Goal: Transaction & Acquisition: Obtain resource

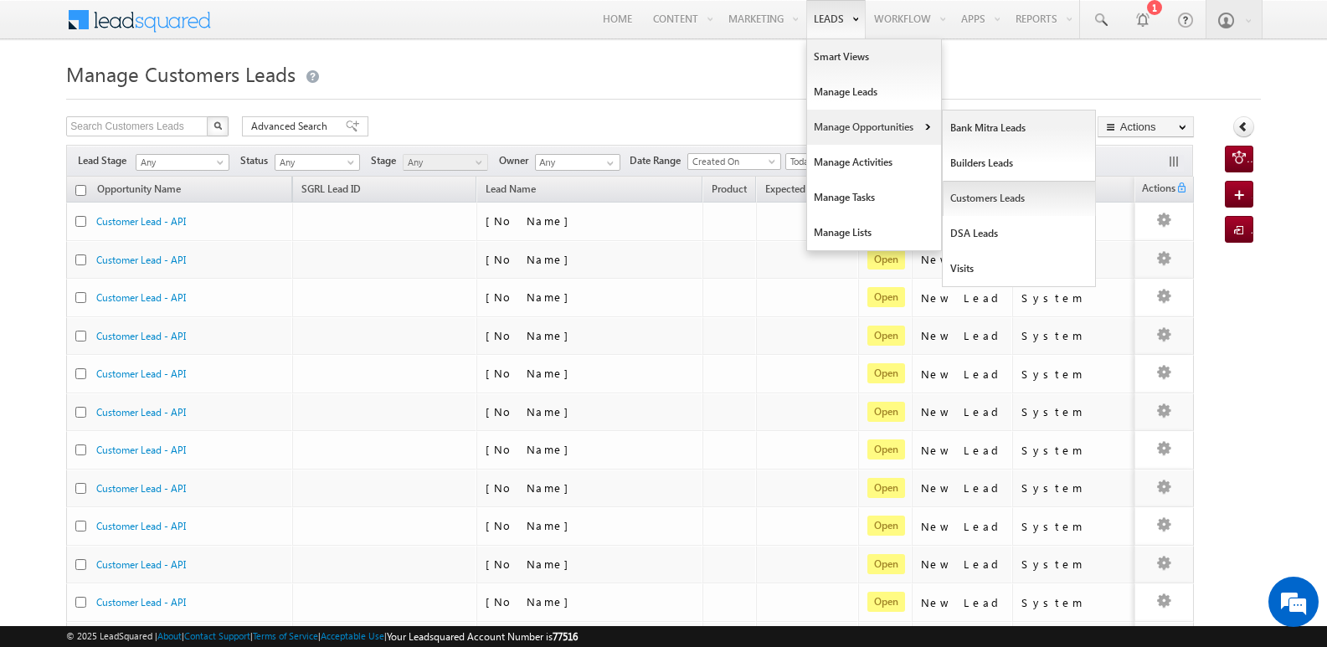
click at [979, 198] on link "Customers Leads" at bounding box center [1019, 198] width 153 height 35
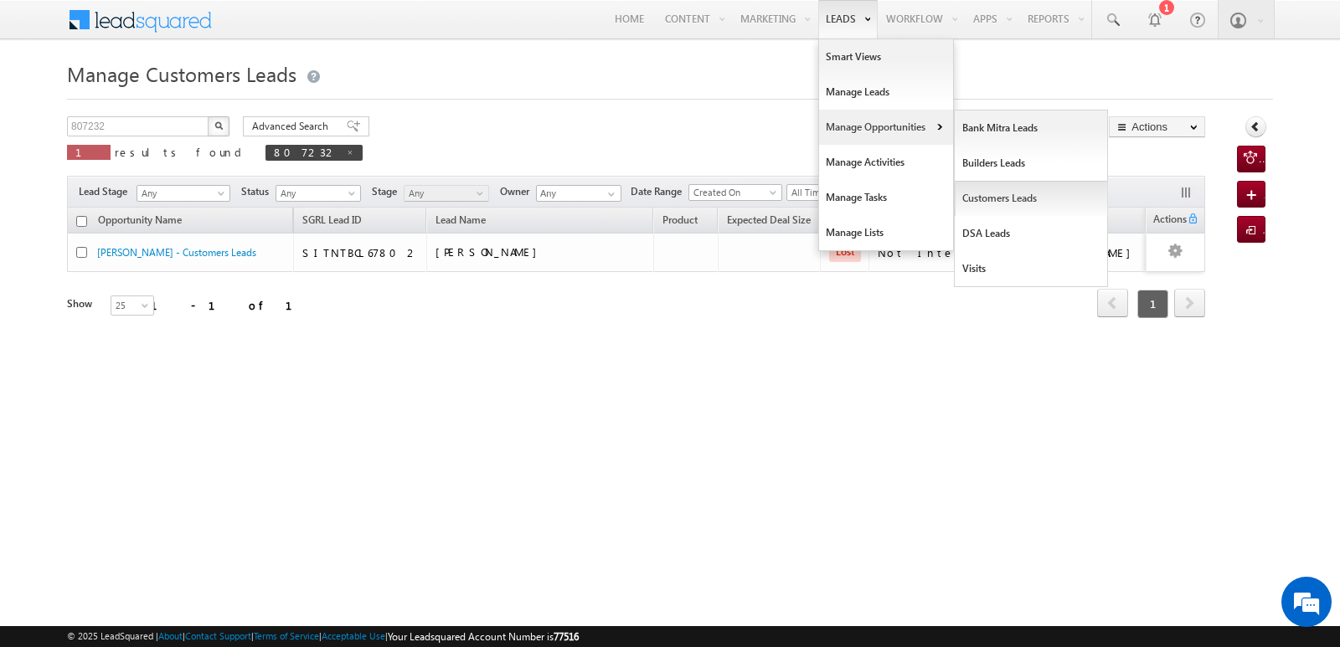
click at [992, 196] on link "Customers Leads" at bounding box center [1031, 198] width 153 height 35
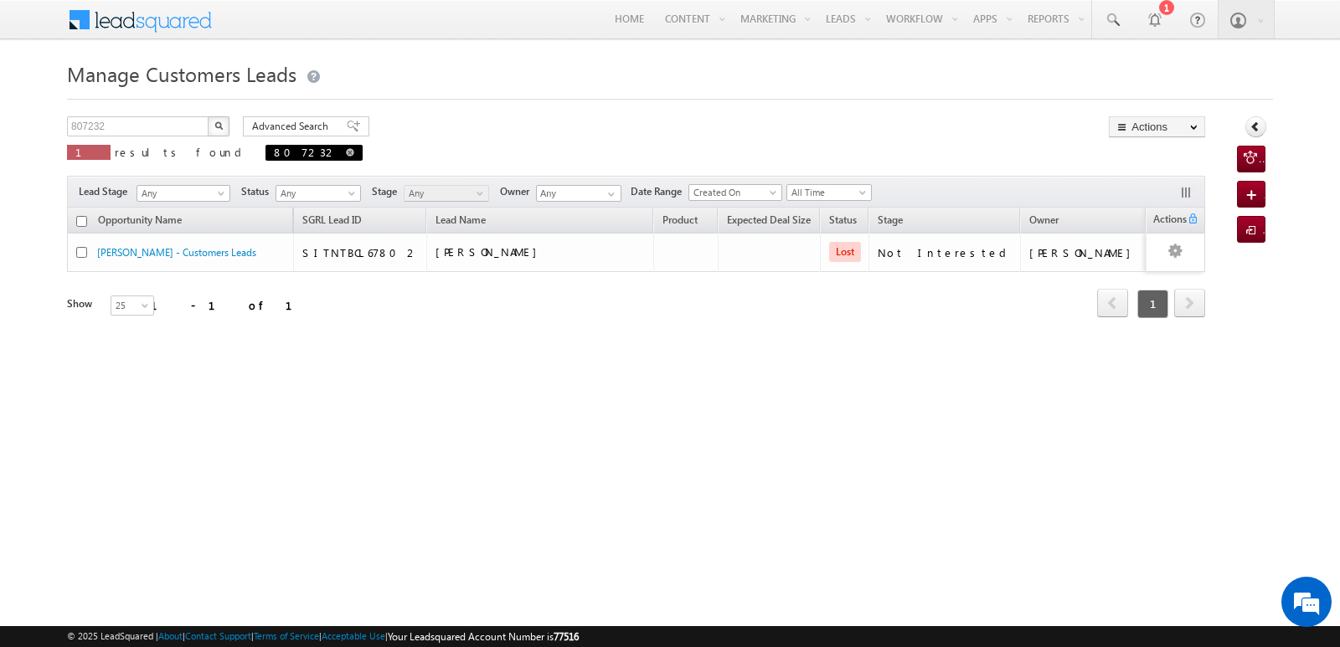
click at [346, 152] on span at bounding box center [350, 152] width 8 height 8
type input "Search Customers Leads"
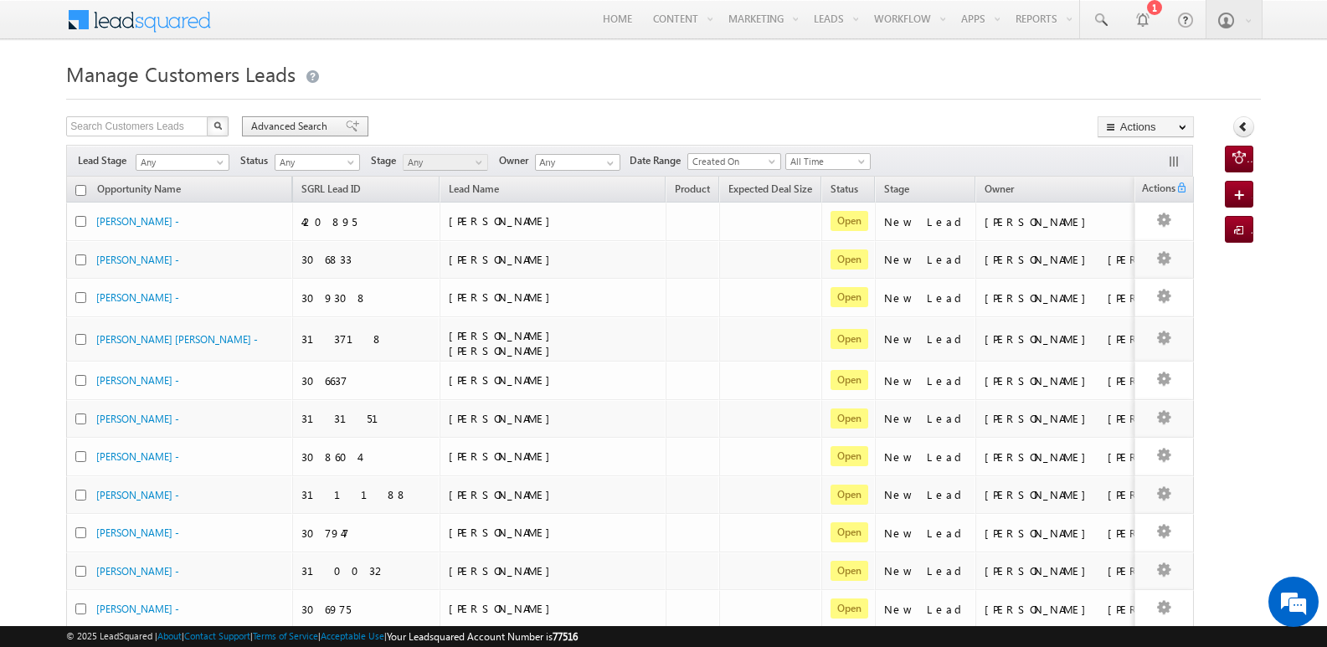
click at [346, 127] on span at bounding box center [352, 127] width 13 height 12
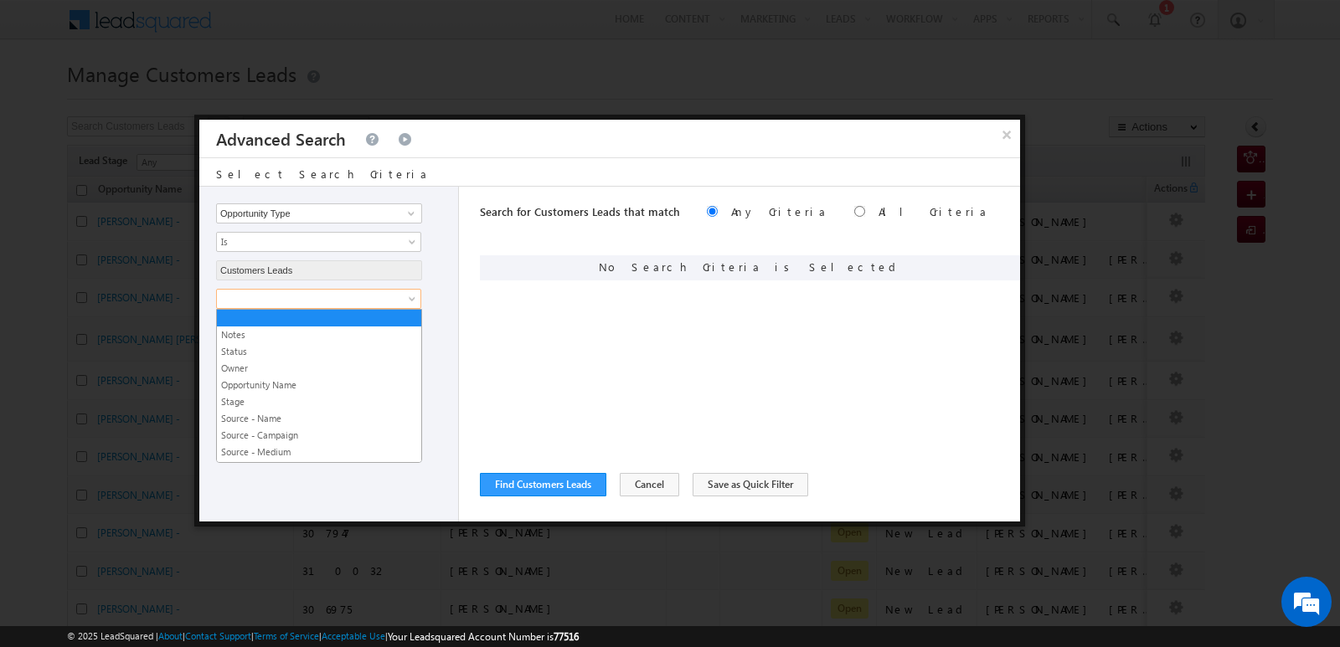
click at [396, 302] on span at bounding box center [308, 298] width 182 height 15
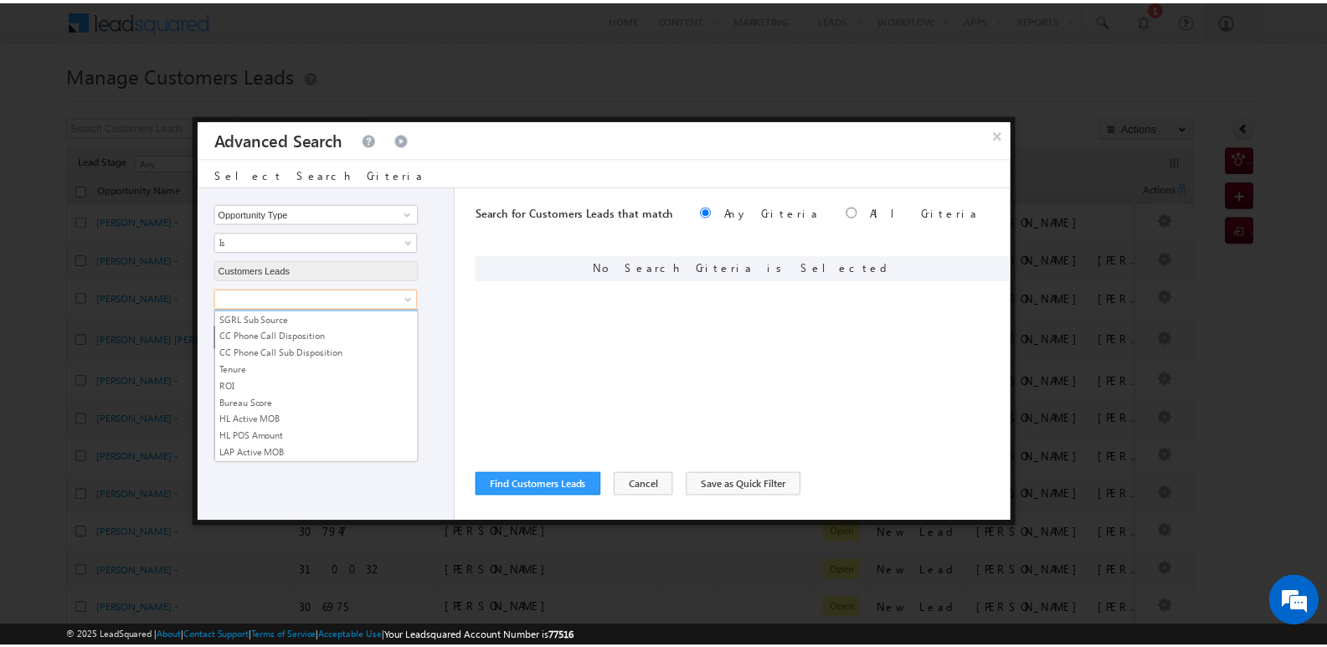
scroll to position [837, 0]
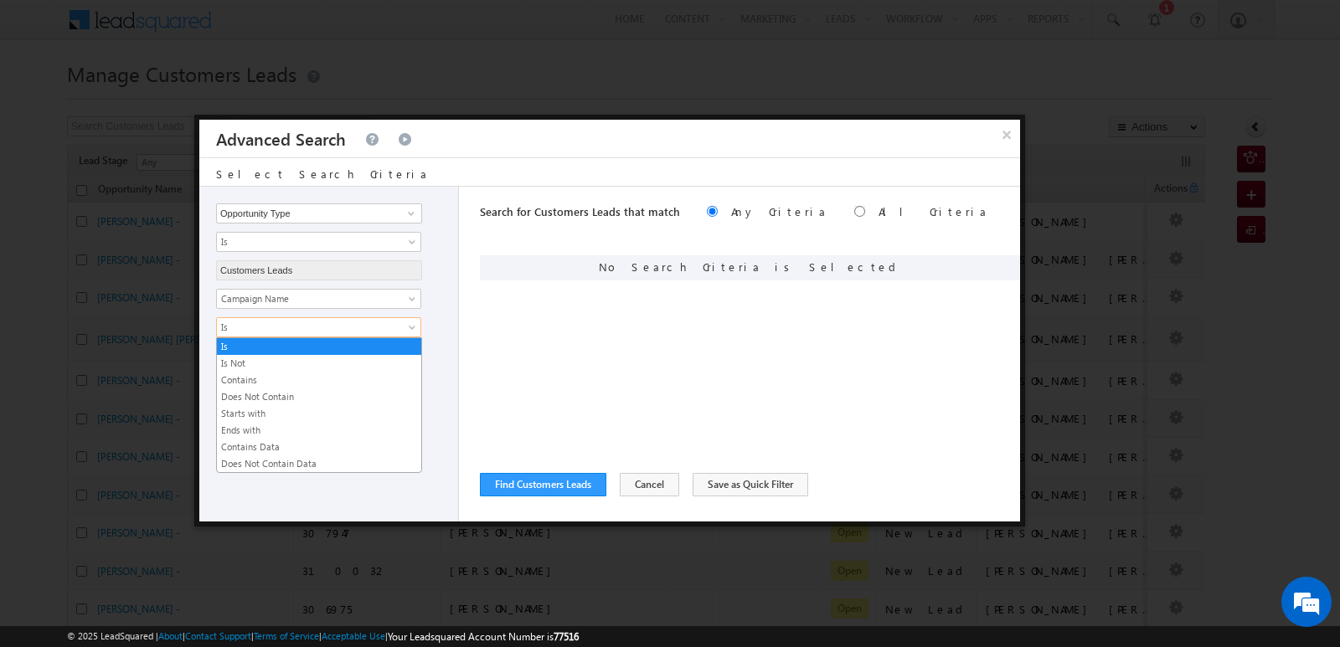
click at [368, 320] on span "Is" at bounding box center [308, 327] width 182 height 15
click at [277, 385] on link "Contains" at bounding box center [319, 380] width 204 height 15
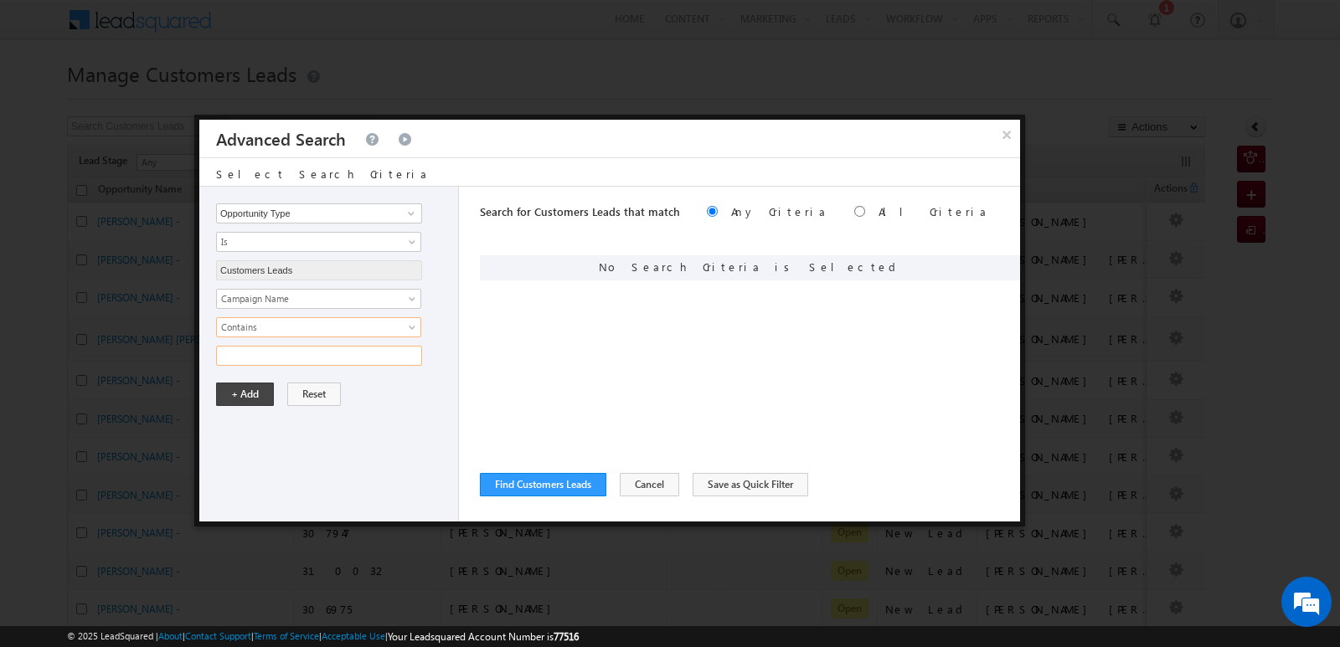
click at [282, 361] on input "text" at bounding box center [319, 356] width 206 height 20
type input "18SEP25"
click at [266, 403] on button "+ Add" at bounding box center [245, 394] width 58 height 23
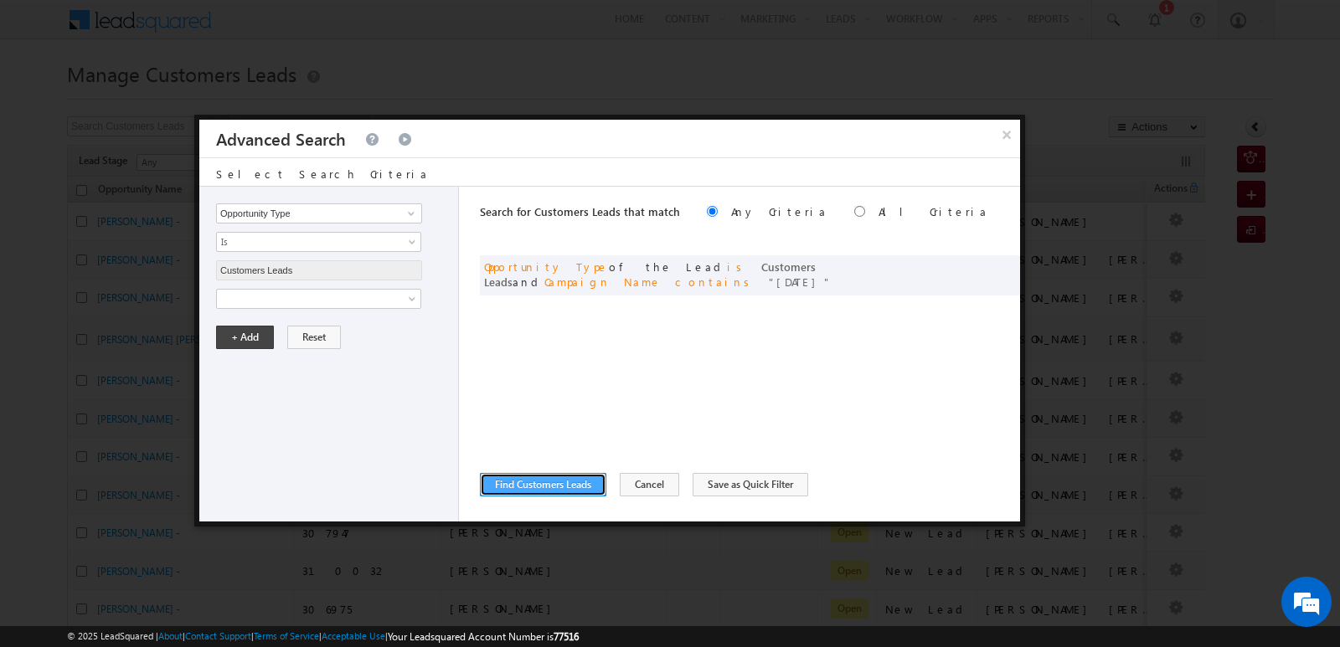
click at [567, 492] on button "Find Customers Leads" at bounding box center [543, 484] width 126 height 23
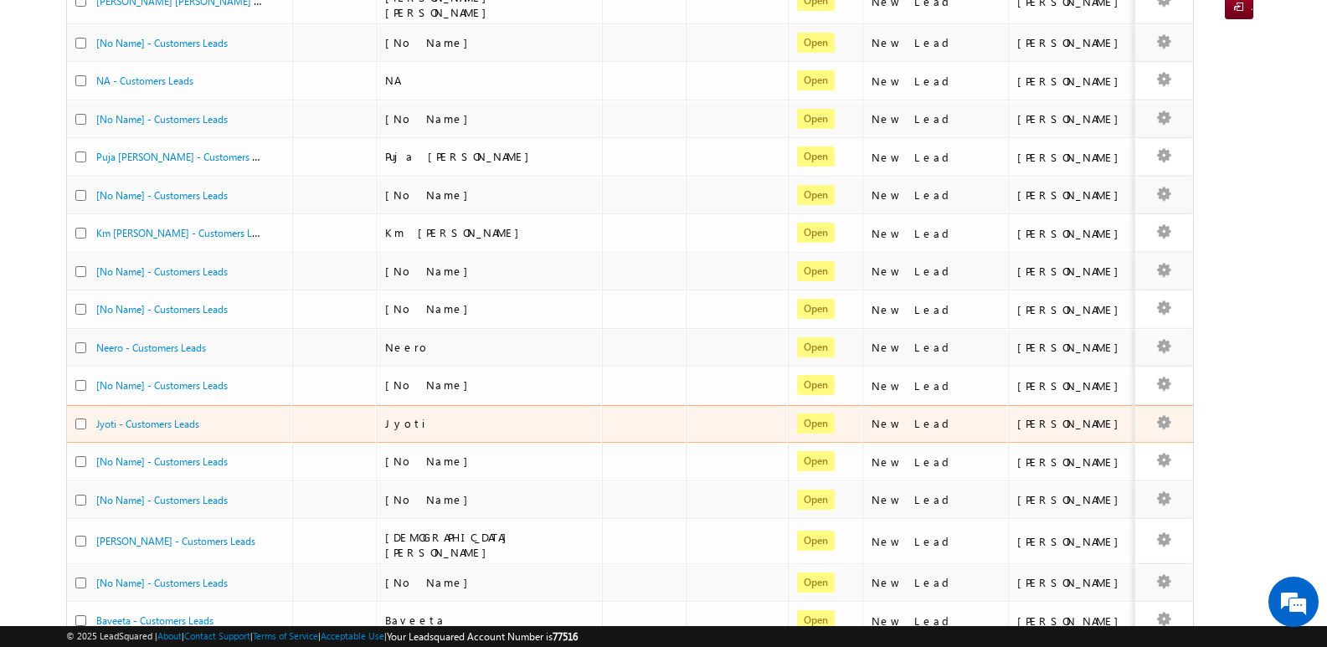
scroll to position [0, 0]
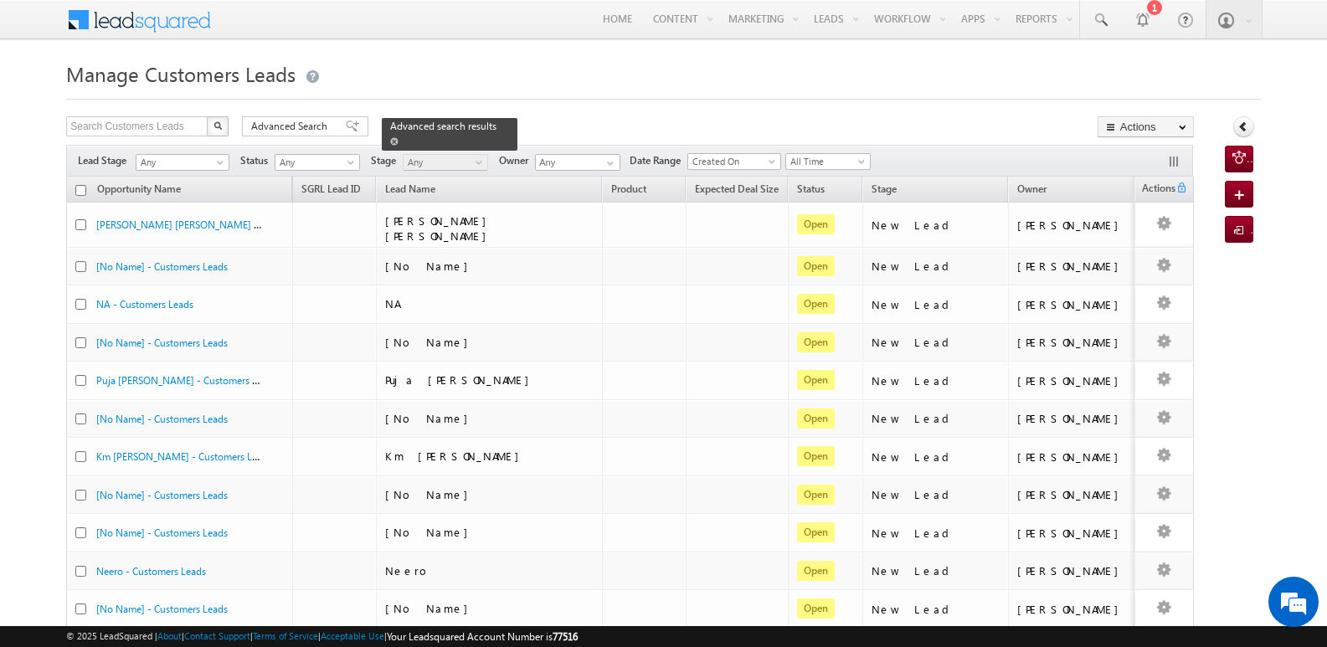
click at [487, 126] on div "Advanced search results" at bounding box center [450, 134] width 136 height 33
click at [399, 137] on span at bounding box center [394, 141] width 8 height 8
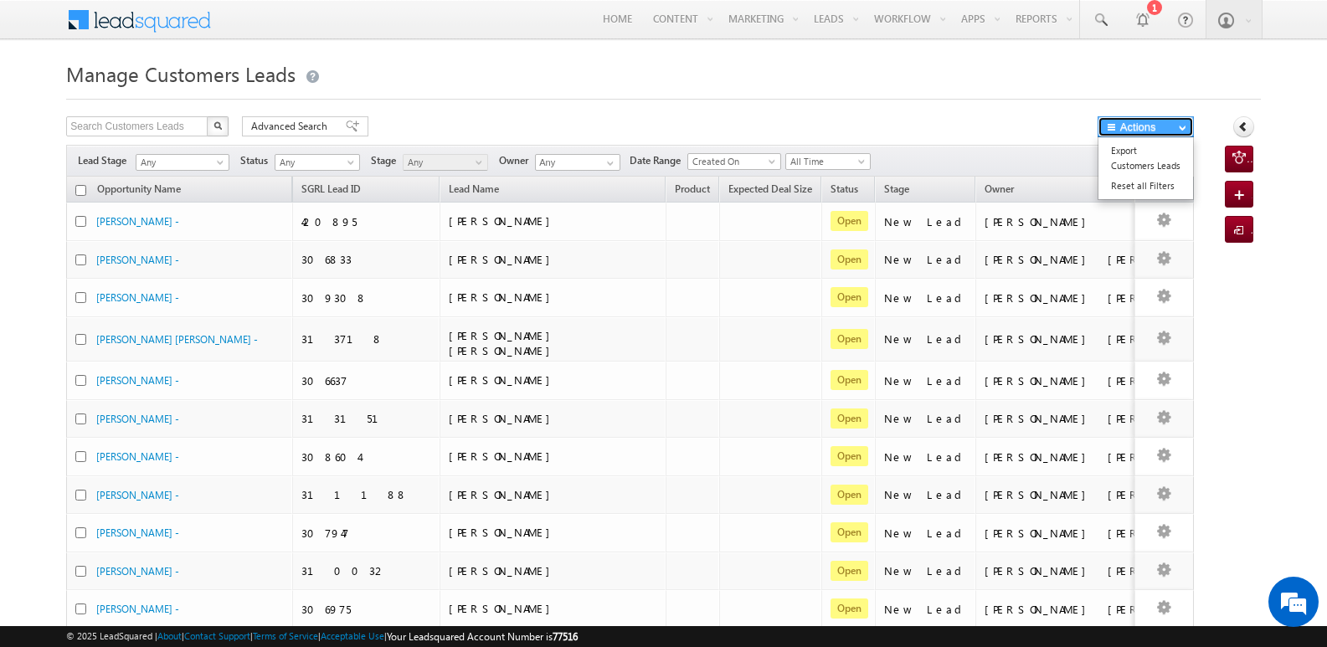
click at [1146, 128] on button "Actions" at bounding box center [1146, 126] width 96 height 21
click at [1128, 162] on link "Export Customers Leads" at bounding box center [1146, 158] width 95 height 35
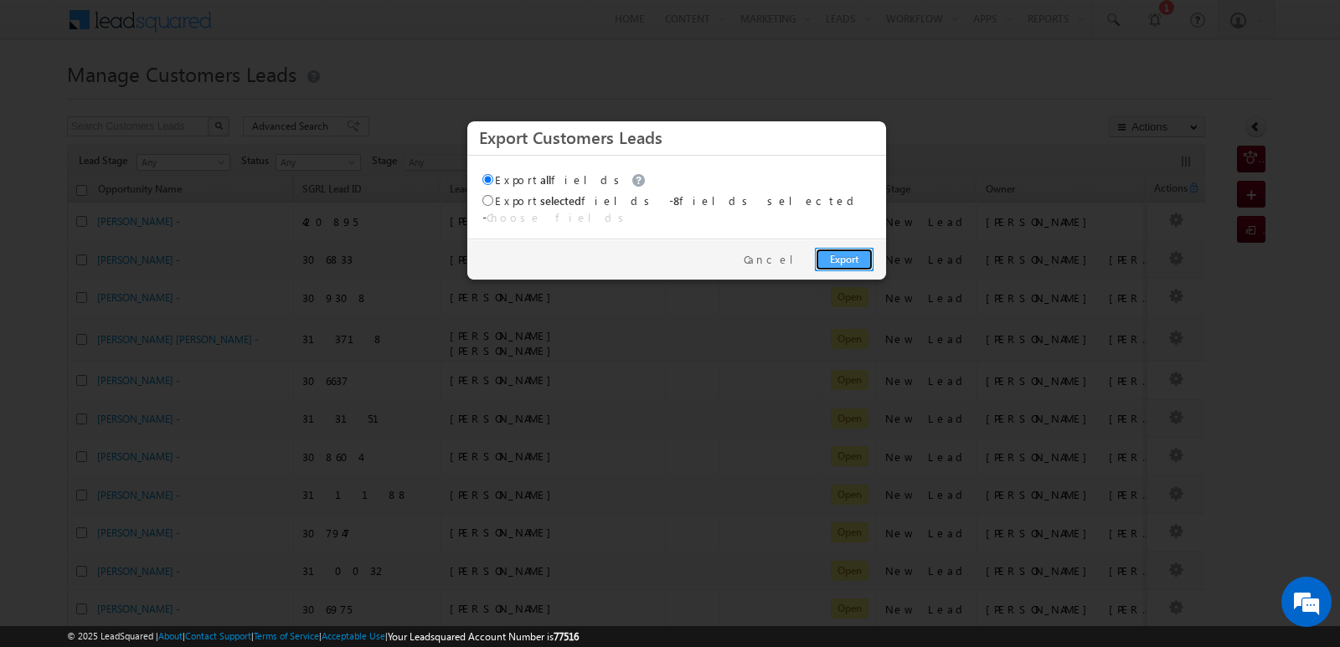
click at [853, 253] on link "Export" at bounding box center [844, 259] width 59 height 23
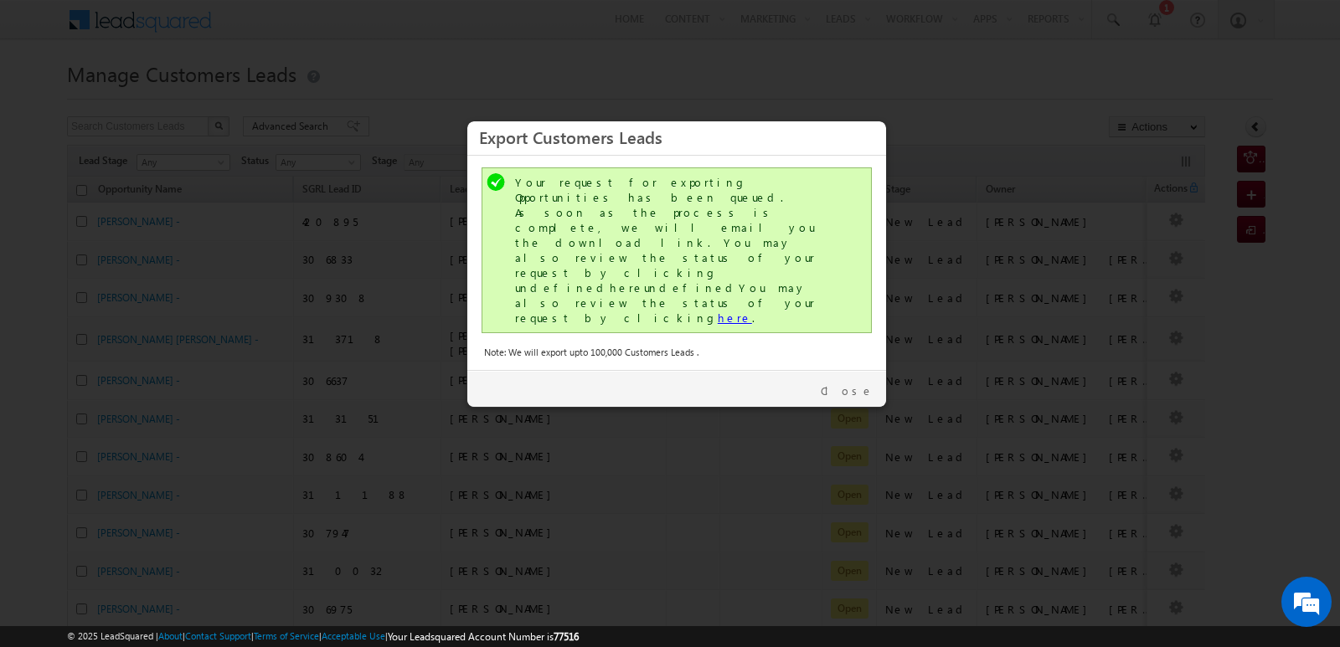
click at [718, 311] on link "here" at bounding box center [735, 318] width 34 height 14
click at [866, 384] on link "Close" at bounding box center [847, 391] width 53 height 15
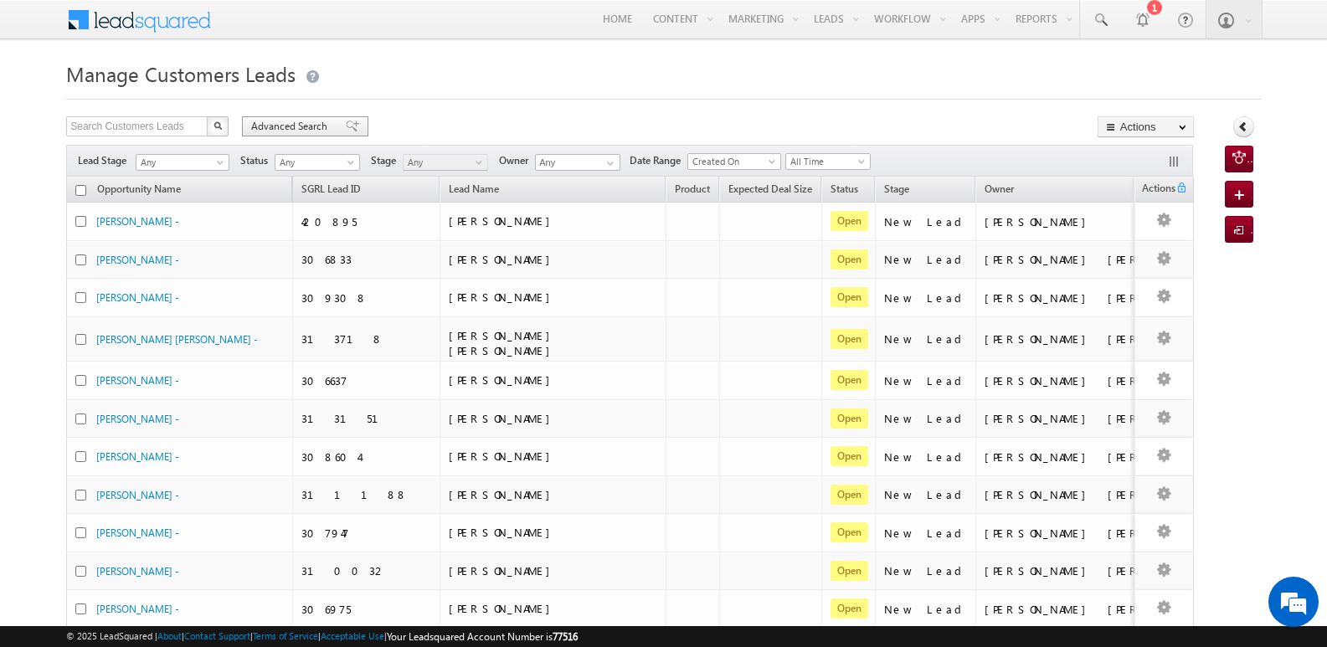
click at [358, 123] on div "Advanced Search" at bounding box center [305, 126] width 126 height 20
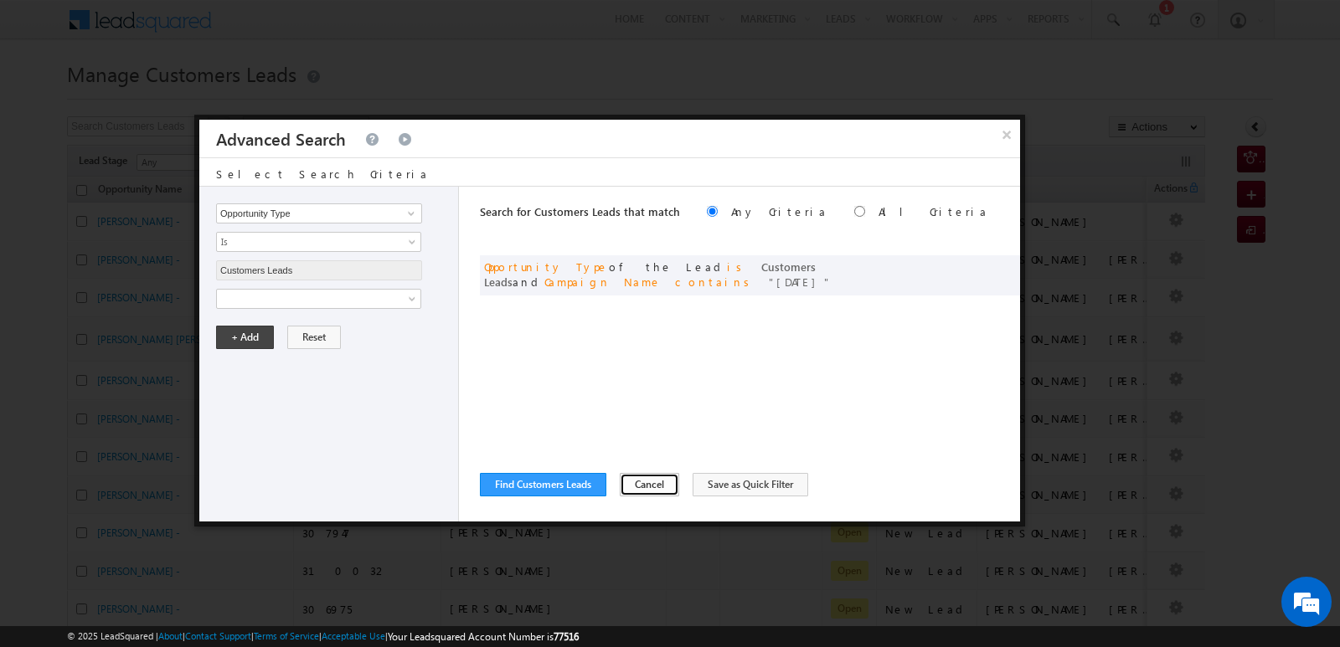
click at [647, 482] on button "Cancel" at bounding box center [649, 484] width 59 height 23
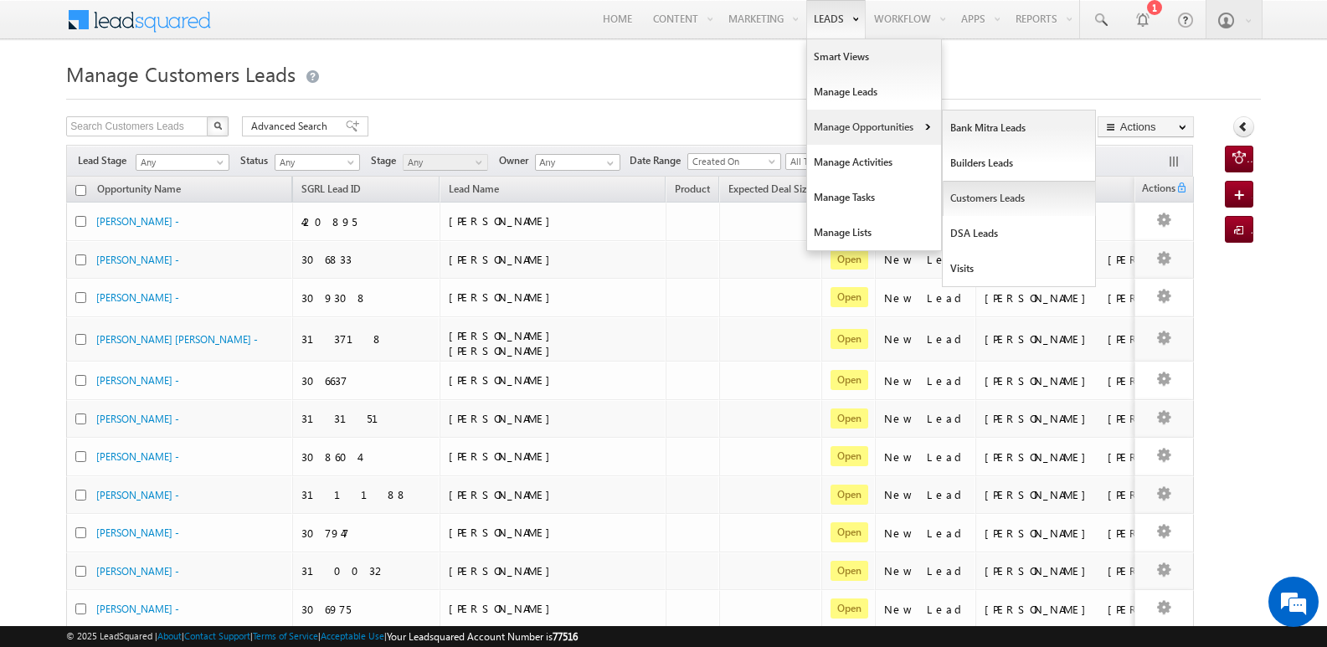
click at [974, 196] on link "Customers Leads" at bounding box center [1019, 198] width 153 height 35
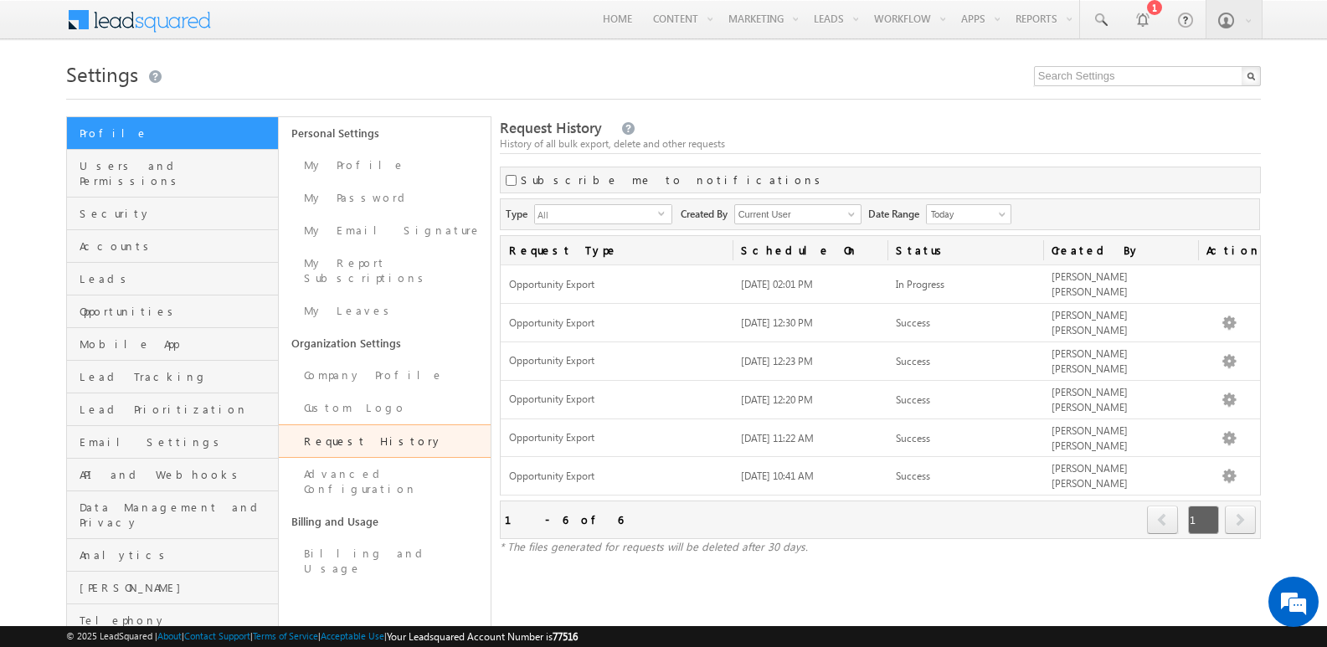
drag, startPoint x: 1260, startPoint y: 0, endPoint x: 971, endPoint y: 88, distance: 302.8
click at [971, 88] on h1 "Settings" at bounding box center [663, 72] width 1195 height 33
click at [1164, 182] on div "Subscribe me to notifications" at bounding box center [880, 180] width 761 height 27
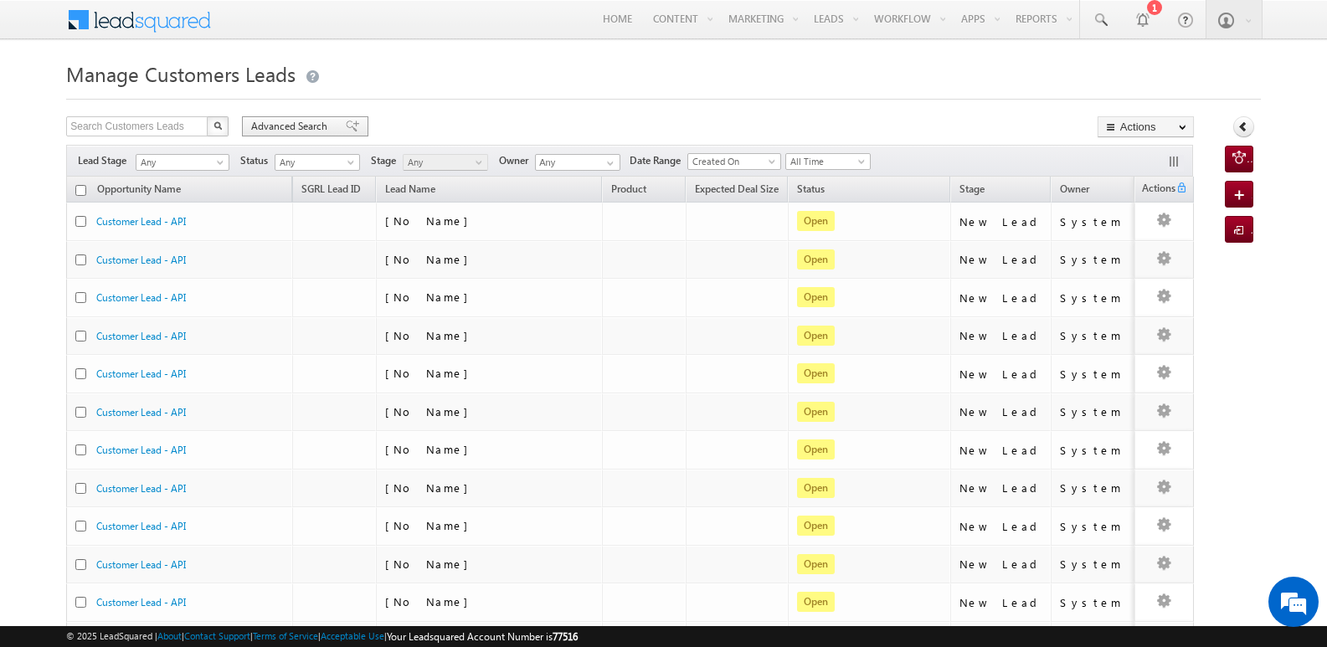
click at [351, 119] on div "Advanced Search" at bounding box center [305, 126] width 126 height 20
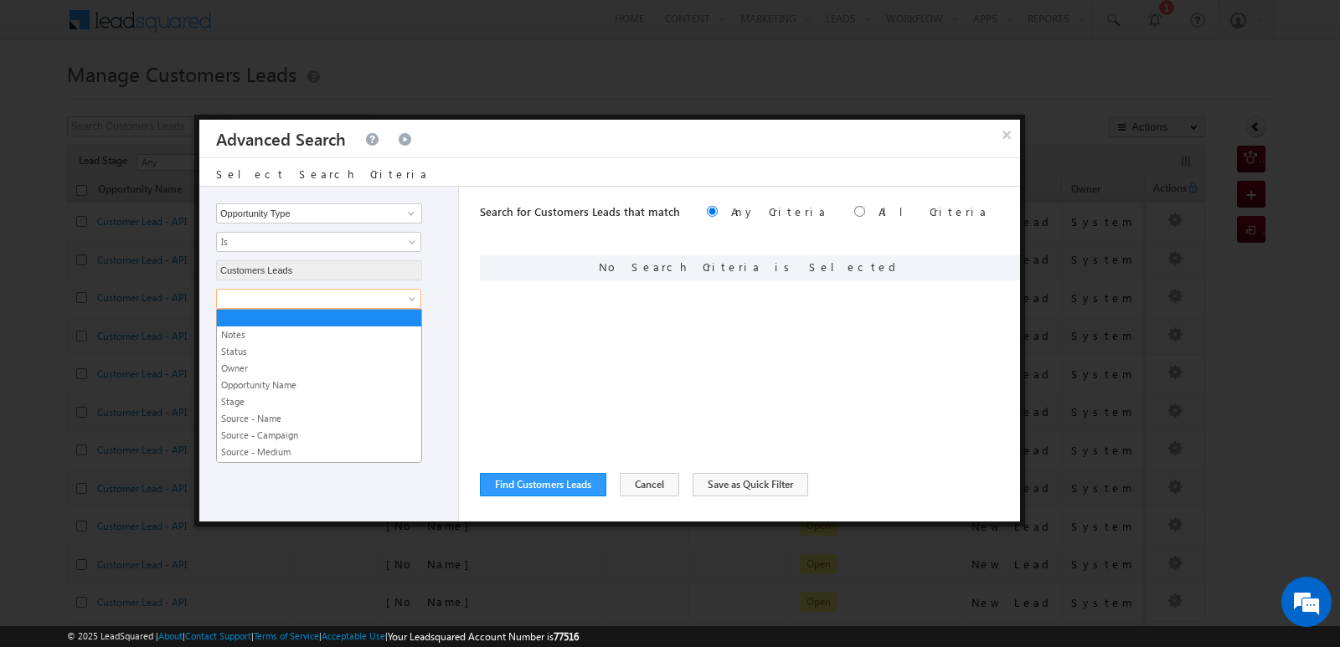
click at [361, 297] on span at bounding box center [308, 298] width 182 height 15
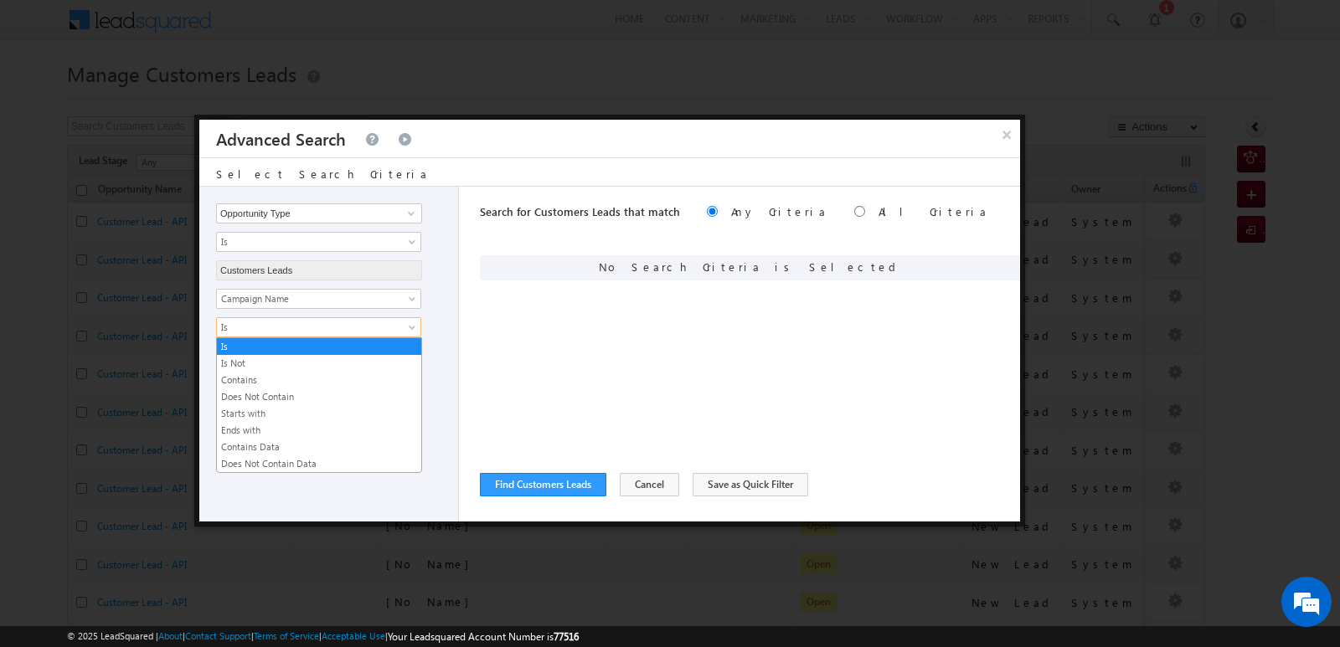
click at [355, 321] on span "Is" at bounding box center [308, 327] width 182 height 15
click at [319, 378] on link "Contains" at bounding box center [319, 380] width 204 height 15
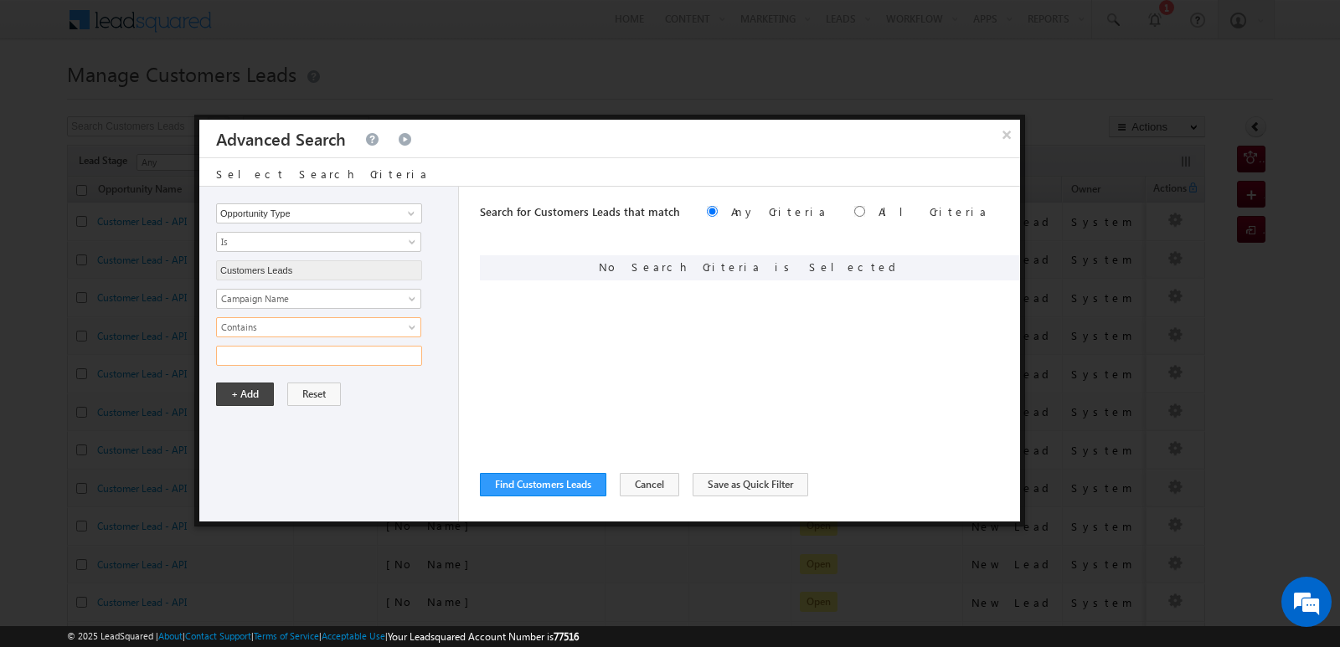
click at [310, 363] on input "text" at bounding box center [319, 356] width 206 height 20
click at [224, 351] on input "13SEP25" at bounding box center [319, 356] width 206 height 20
click at [232, 351] on input "13SEP25" at bounding box center [319, 356] width 206 height 20
type input "18SEP25"
click at [296, 445] on div "Opportunity Type Lead Owner Sales Group Prospect Id Address 1 Address 2 Age Ass…" at bounding box center [329, 354] width 260 height 335
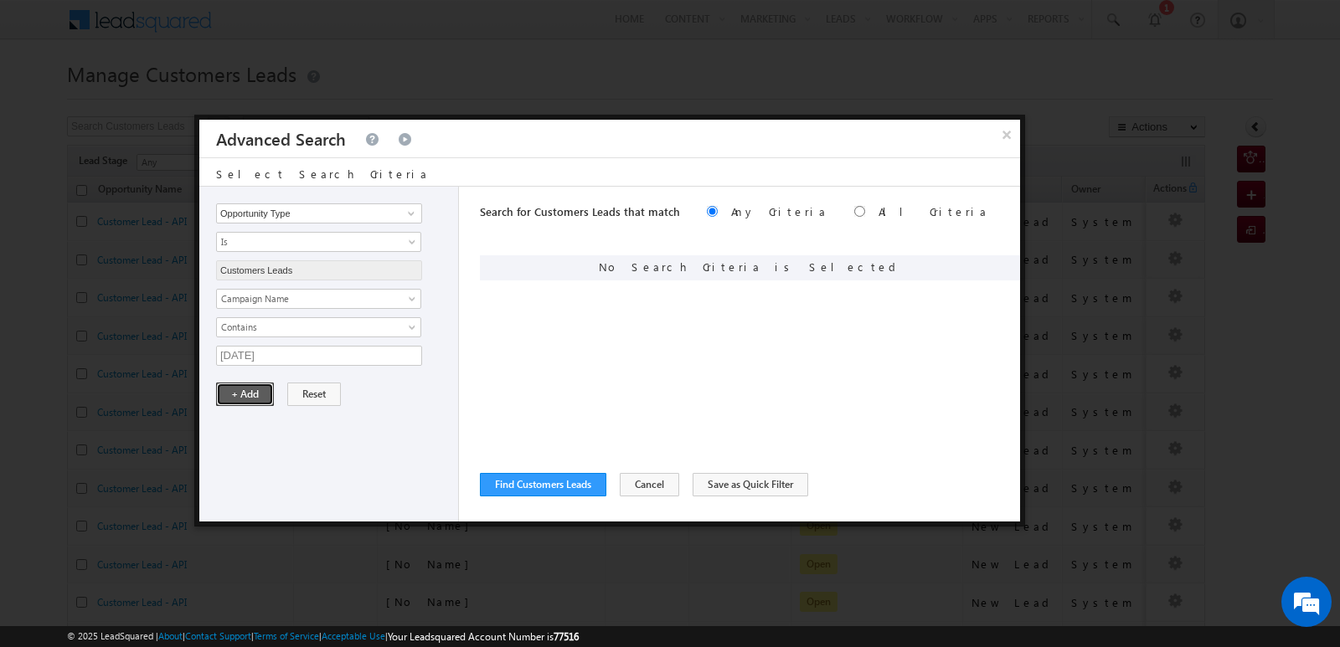
click at [253, 394] on button "+ Add" at bounding box center [245, 394] width 58 height 23
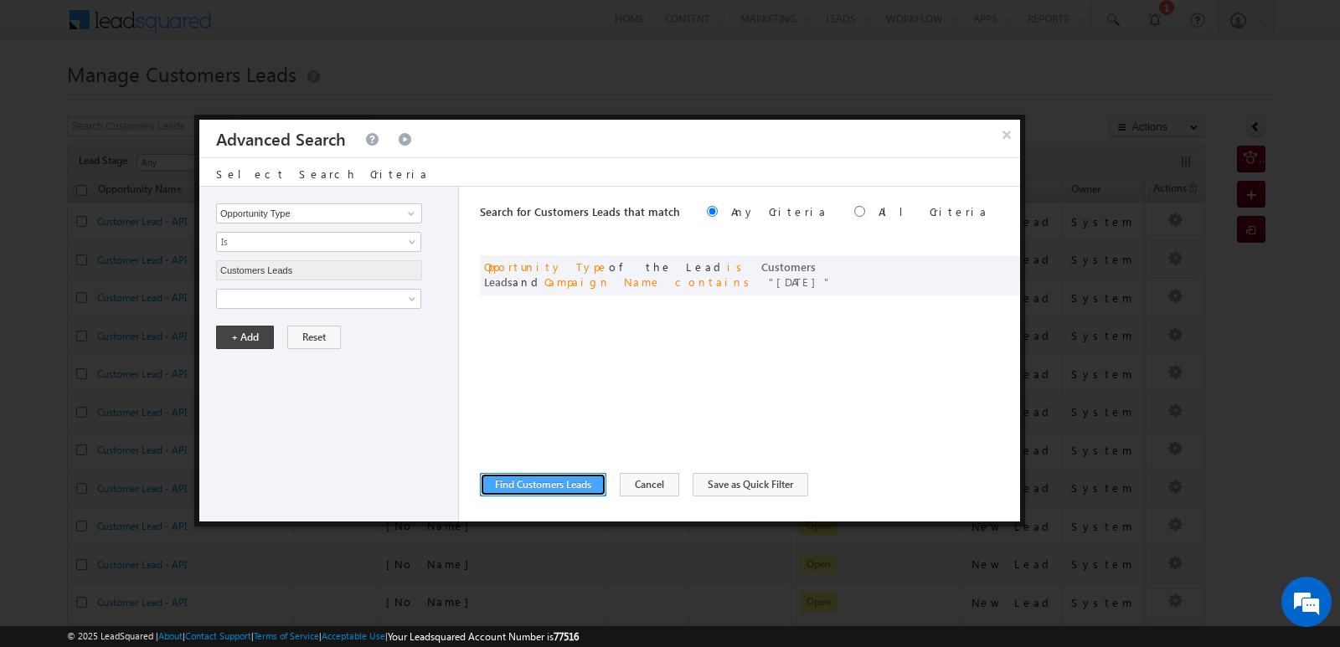
click at [551, 481] on button "Find Customers Leads" at bounding box center [543, 484] width 126 height 23
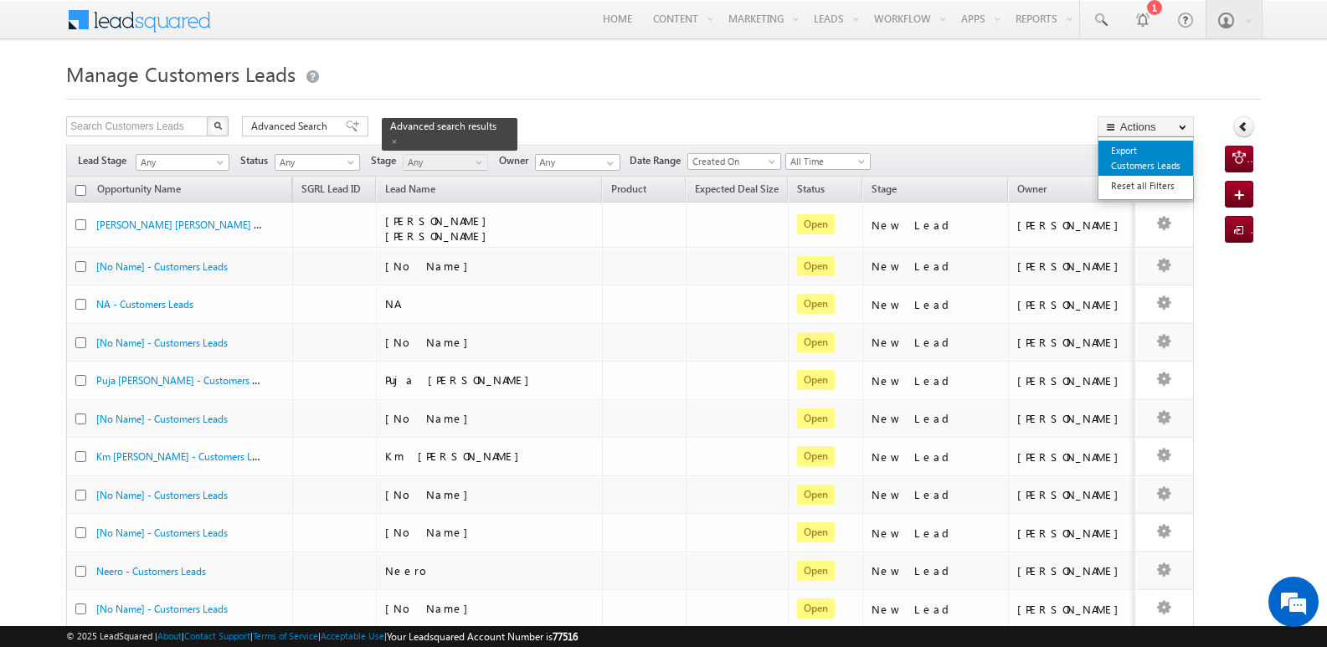
click at [1141, 161] on link "Export Customers Leads" at bounding box center [1146, 158] width 95 height 35
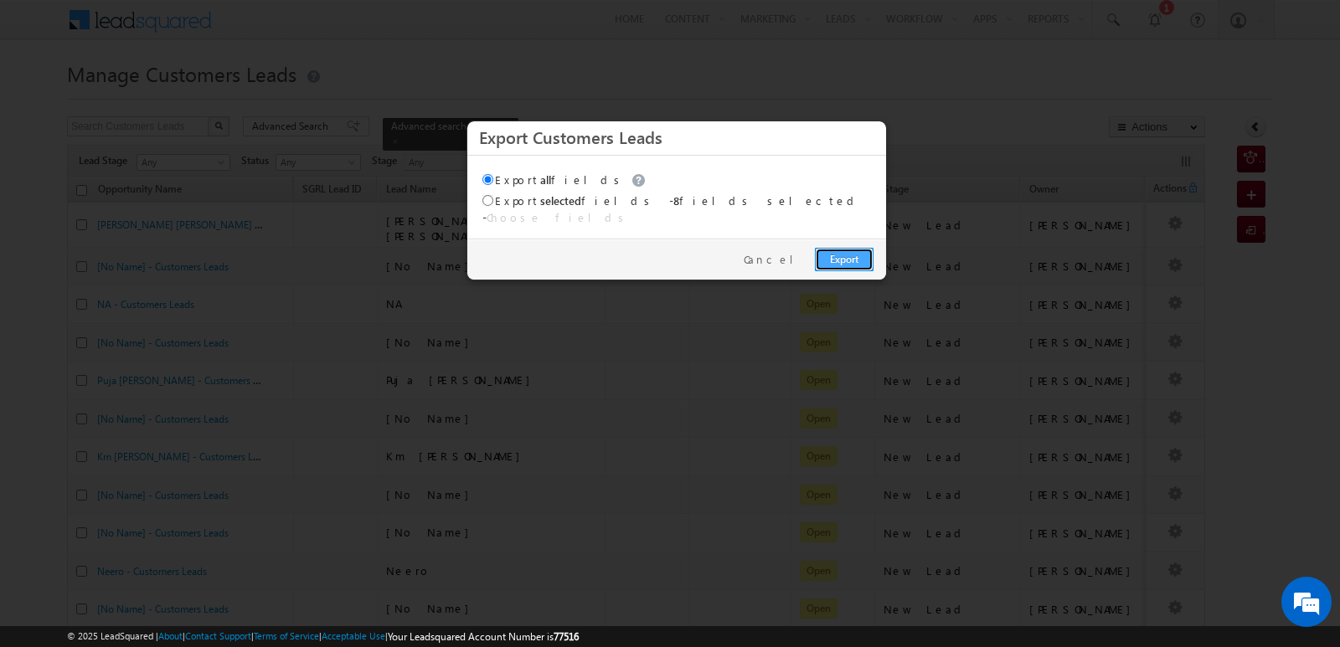
click at [849, 250] on link "Export" at bounding box center [844, 259] width 59 height 23
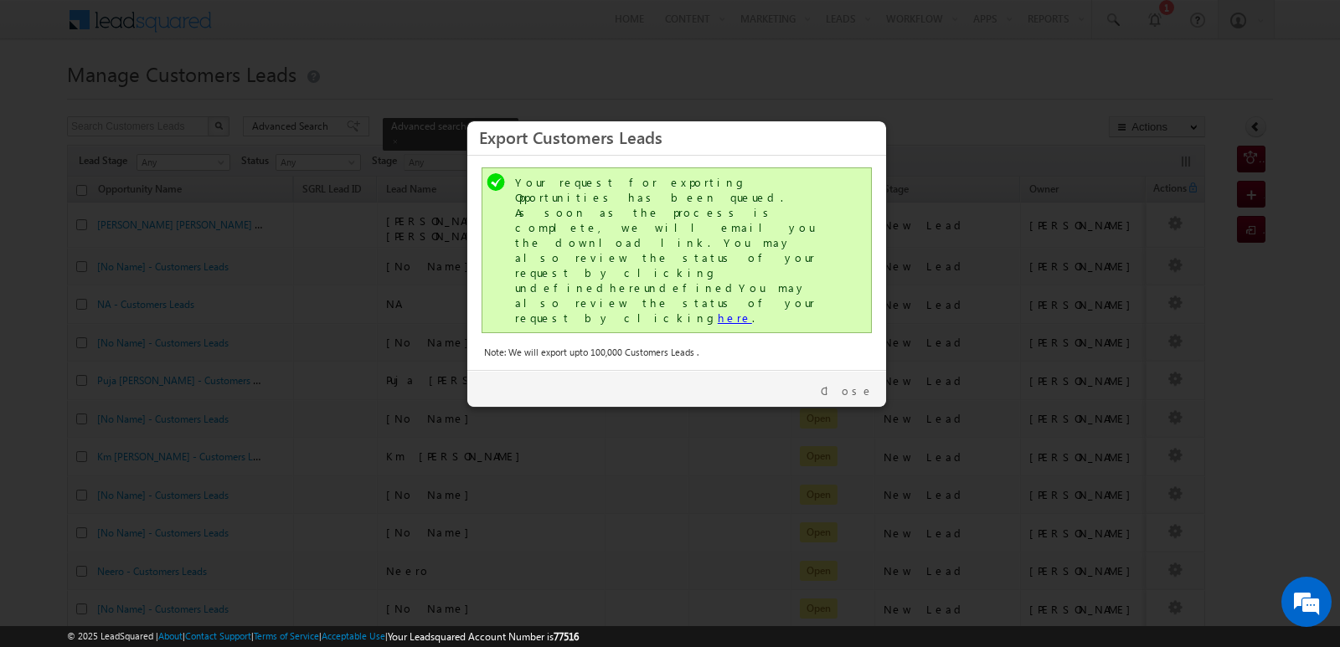
click at [718, 311] on link "here" at bounding box center [735, 318] width 34 height 14
click at [861, 384] on link "Close" at bounding box center [847, 391] width 53 height 15
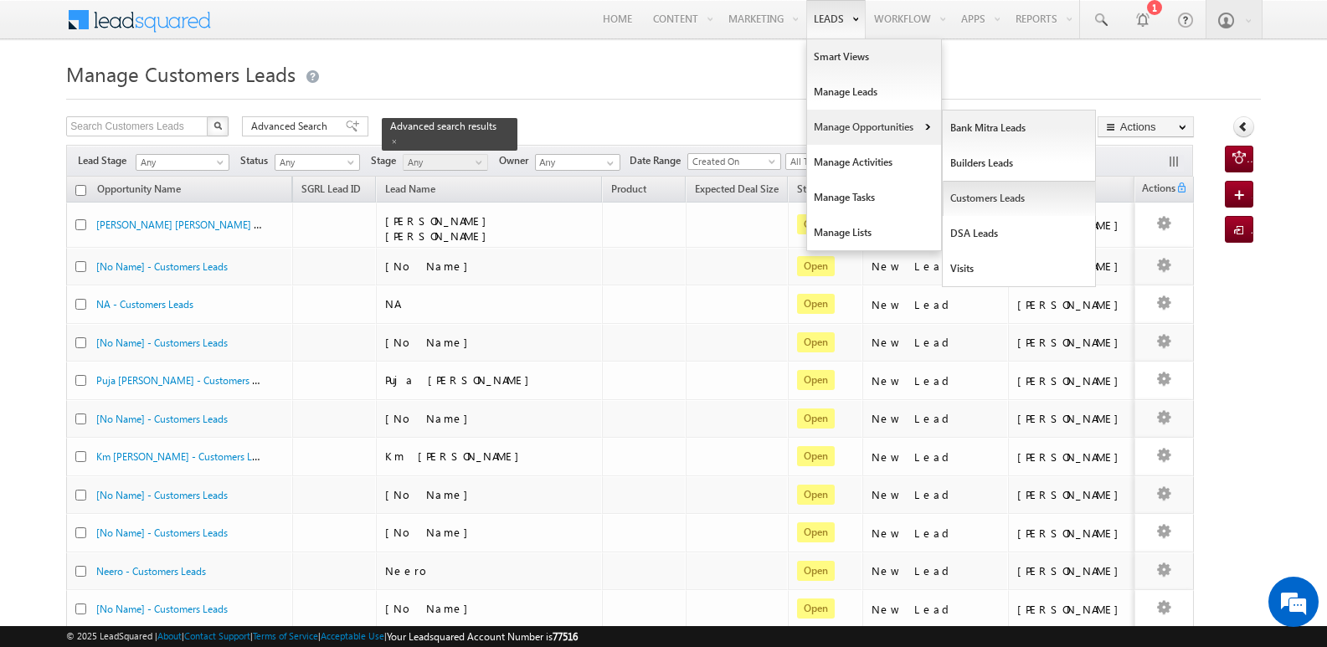
click at [995, 198] on link "Customers Leads" at bounding box center [1019, 198] width 153 height 35
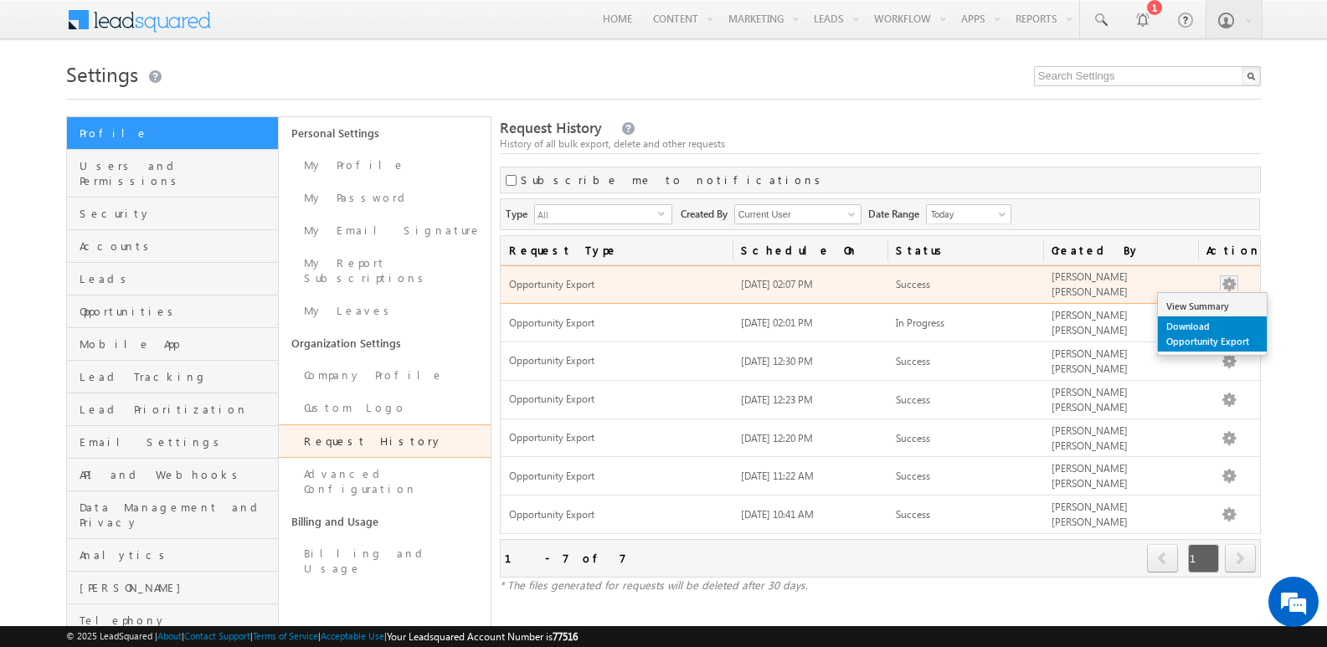
click at [1208, 329] on link "Download Opportunity Export" at bounding box center [1212, 334] width 109 height 35
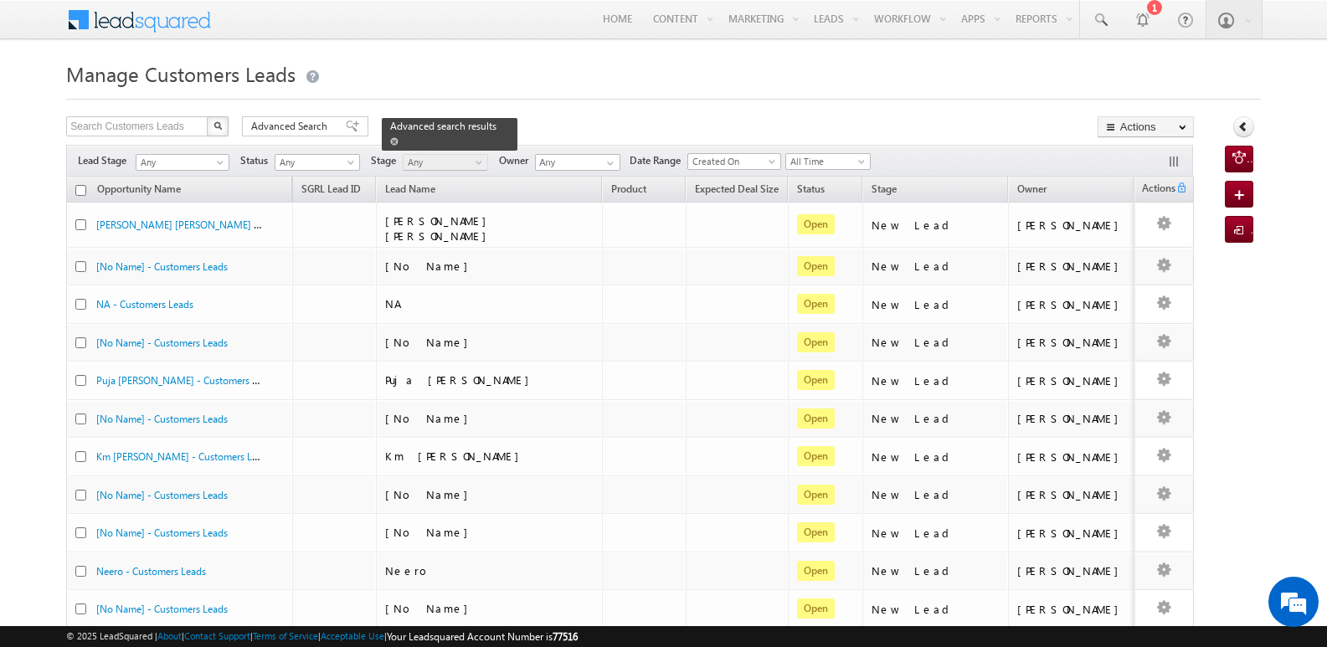
click at [399, 137] on span at bounding box center [394, 141] width 8 height 8
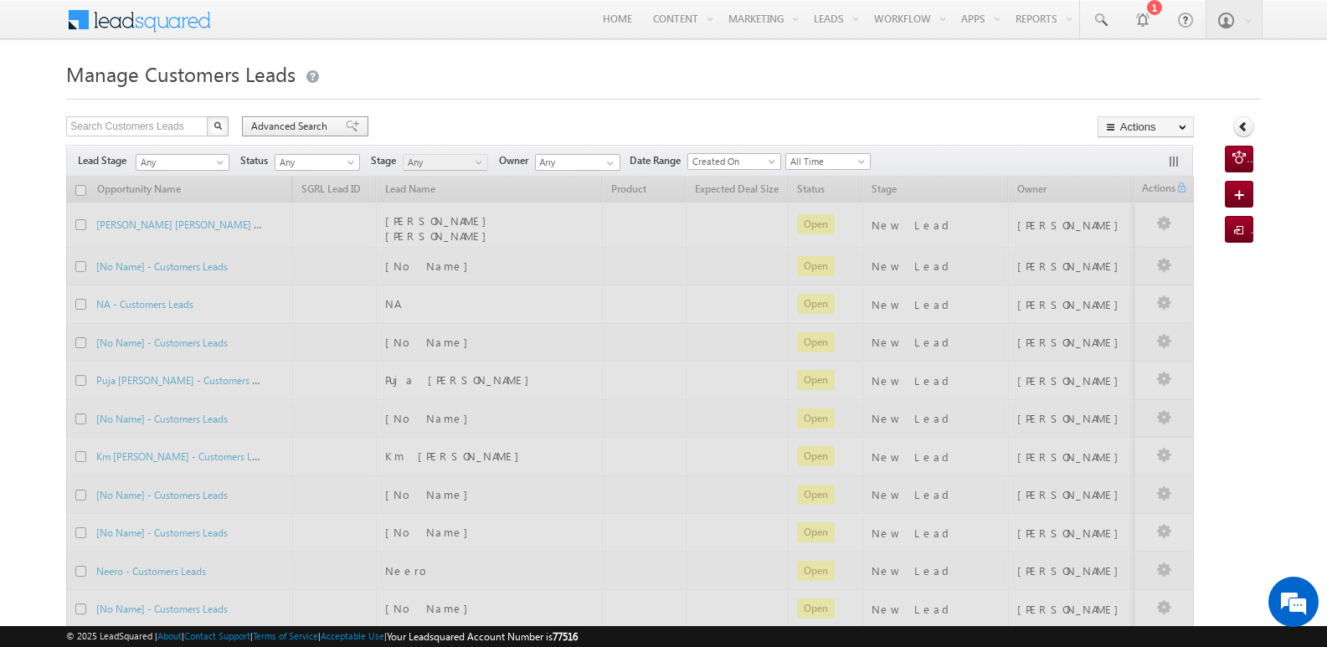
click at [346, 125] on span at bounding box center [352, 127] width 13 height 12
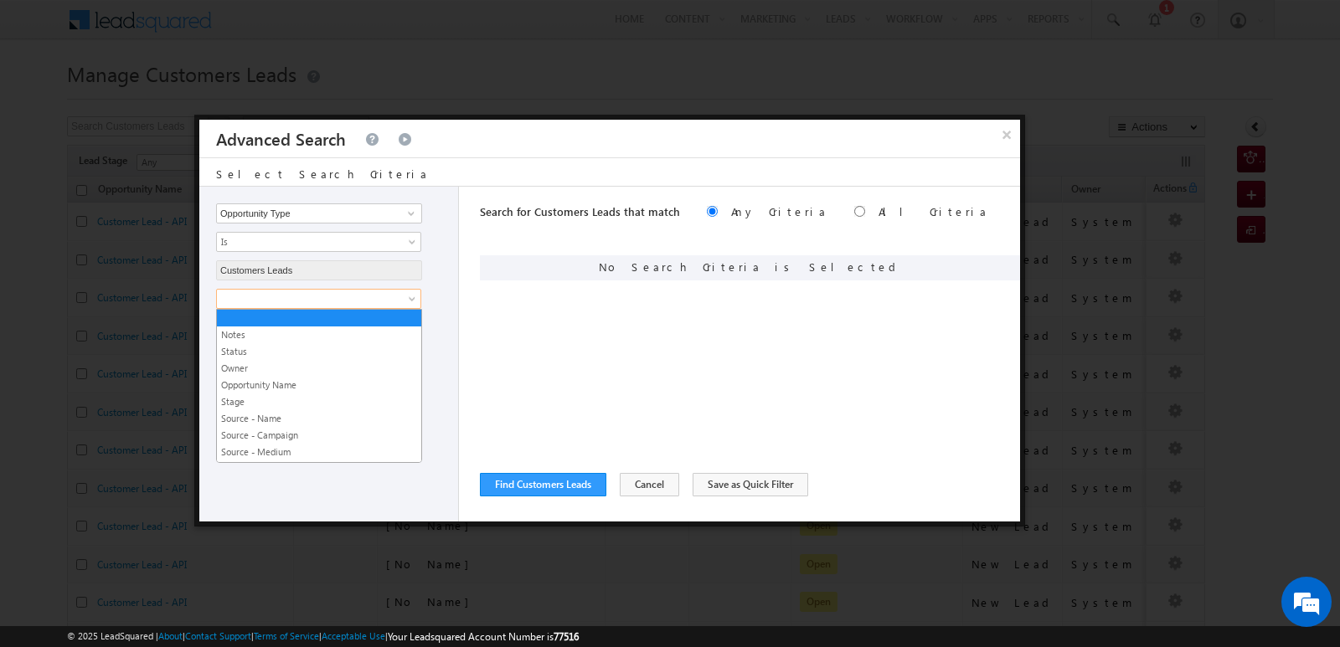
click at [344, 301] on span at bounding box center [308, 298] width 182 height 15
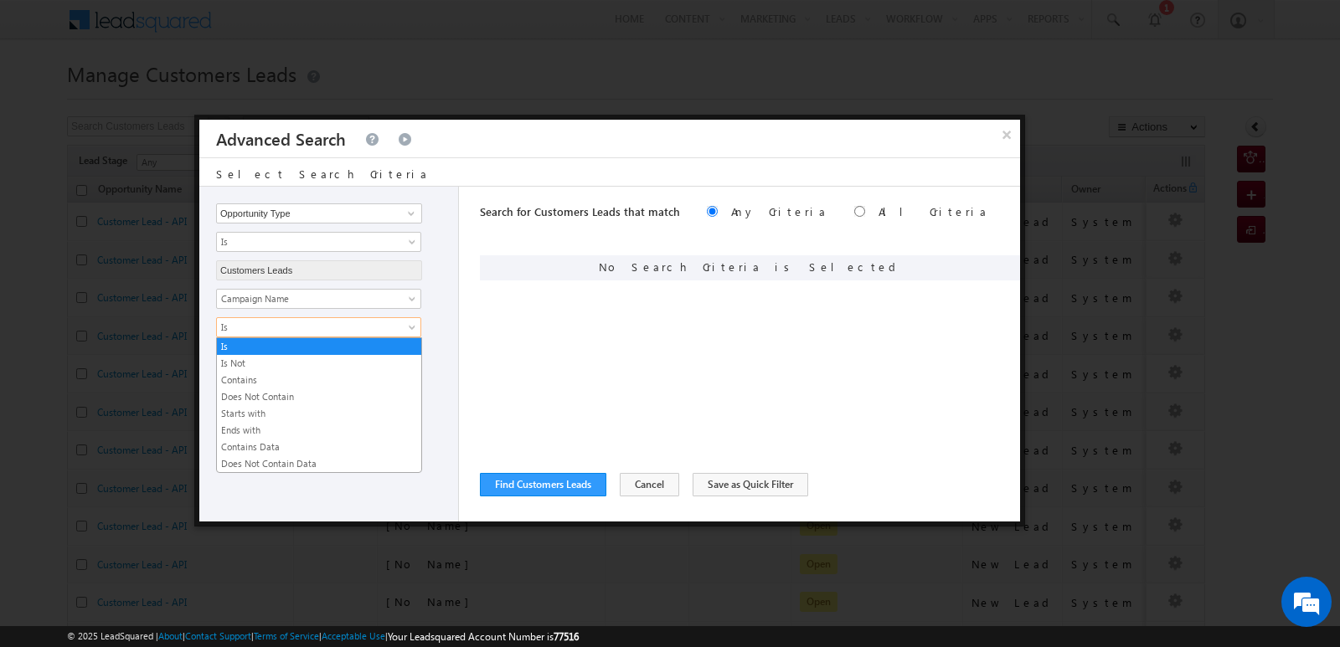
click at [371, 333] on span "Is" at bounding box center [308, 327] width 182 height 15
click at [247, 384] on link "Contains" at bounding box center [319, 380] width 204 height 15
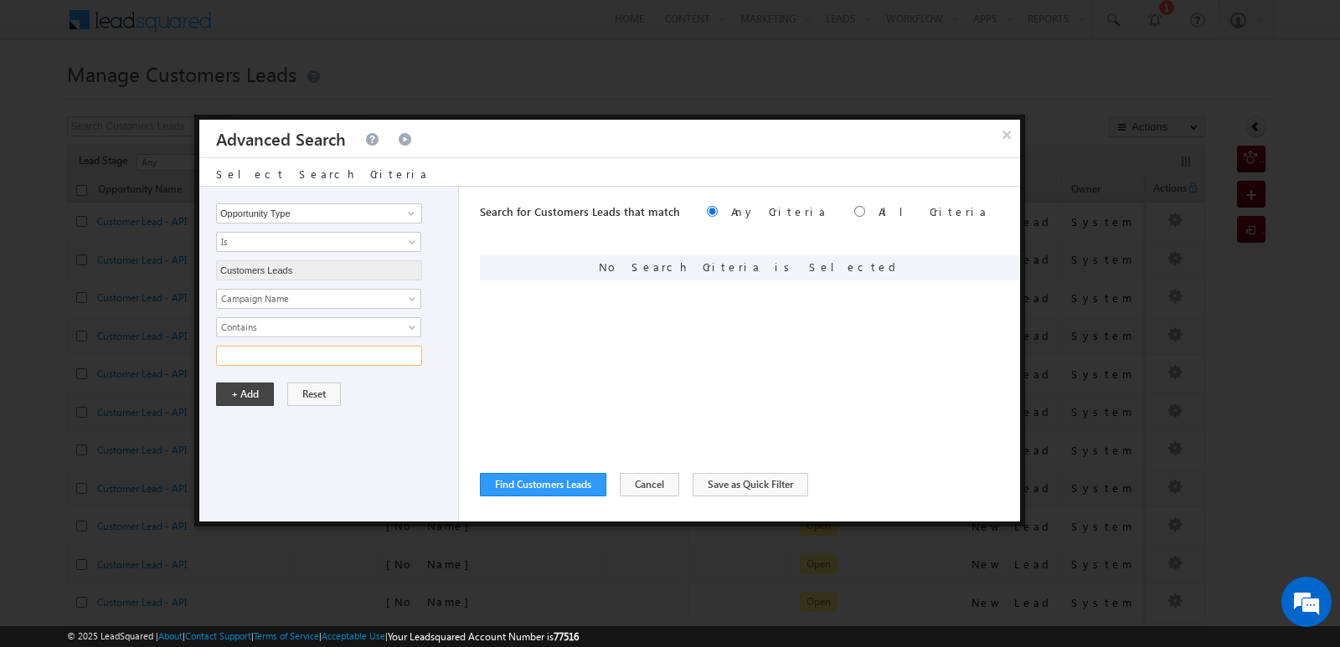
click at [274, 359] on input "text" at bounding box center [319, 356] width 206 height 20
type input "18SEP25"
click at [249, 392] on button "+ Add" at bounding box center [245, 394] width 58 height 23
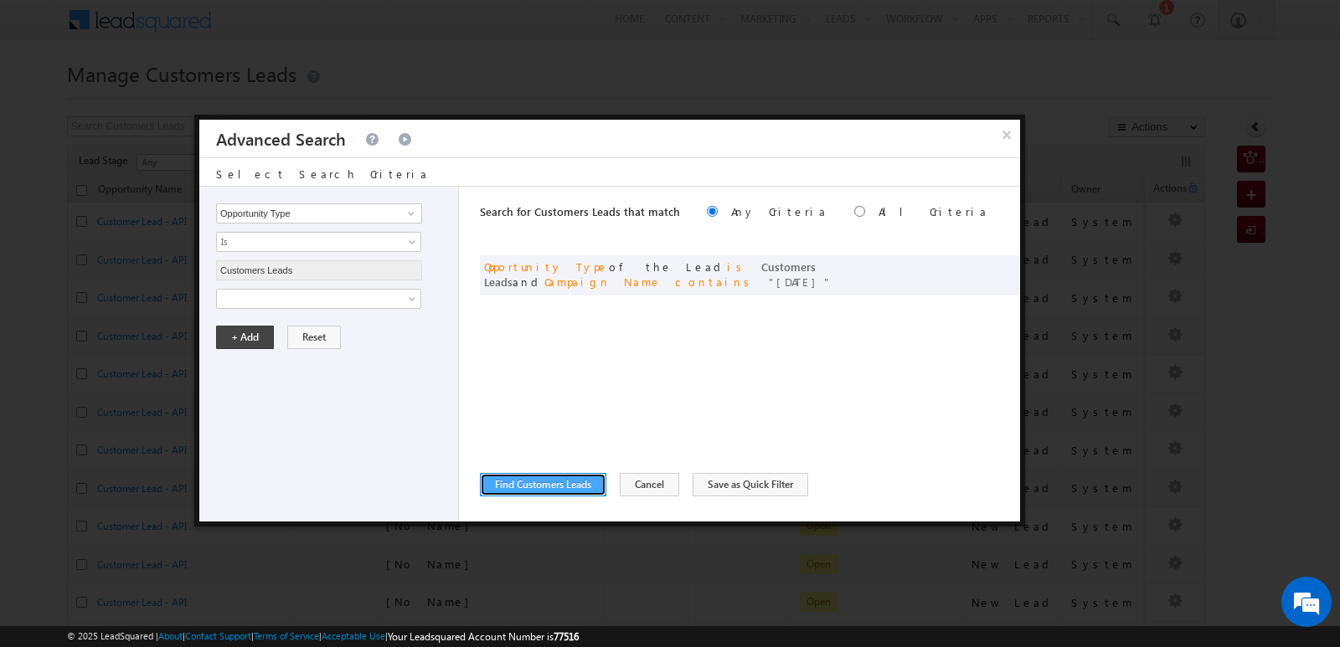
click at [590, 490] on button "Find Customers Leads" at bounding box center [543, 484] width 126 height 23
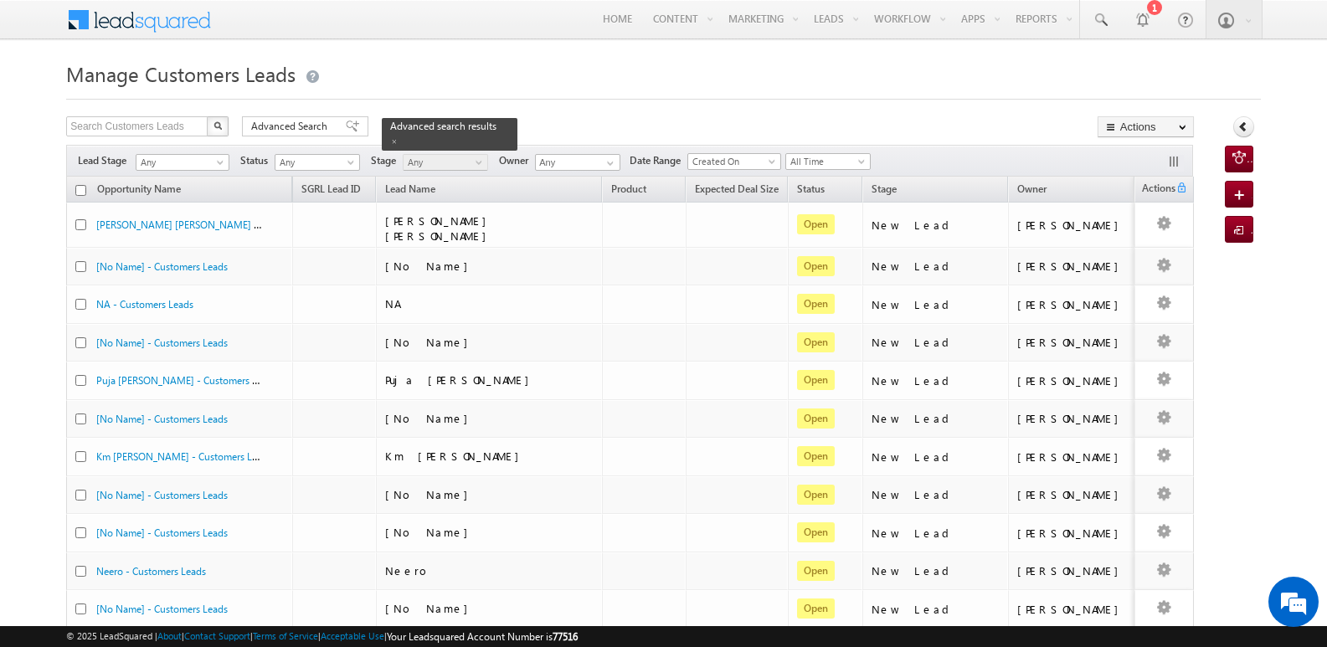
click at [933, 123] on div "Search Customers Leads X 25 results found Advanced Search Advanced search resul…" at bounding box center [630, 128] width 1128 height 24
click at [399, 137] on span at bounding box center [394, 141] width 8 height 8
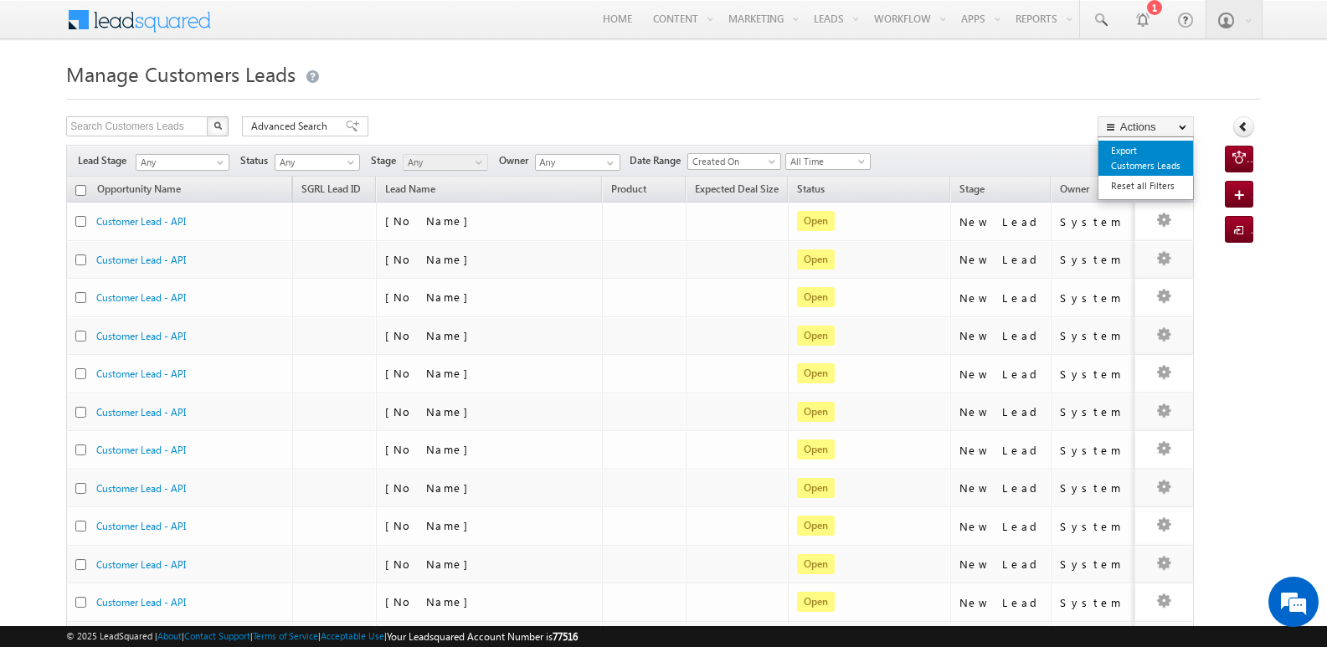
click at [1143, 165] on link "Export Customers Leads" at bounding box center [1146, 158] width 95 height 35
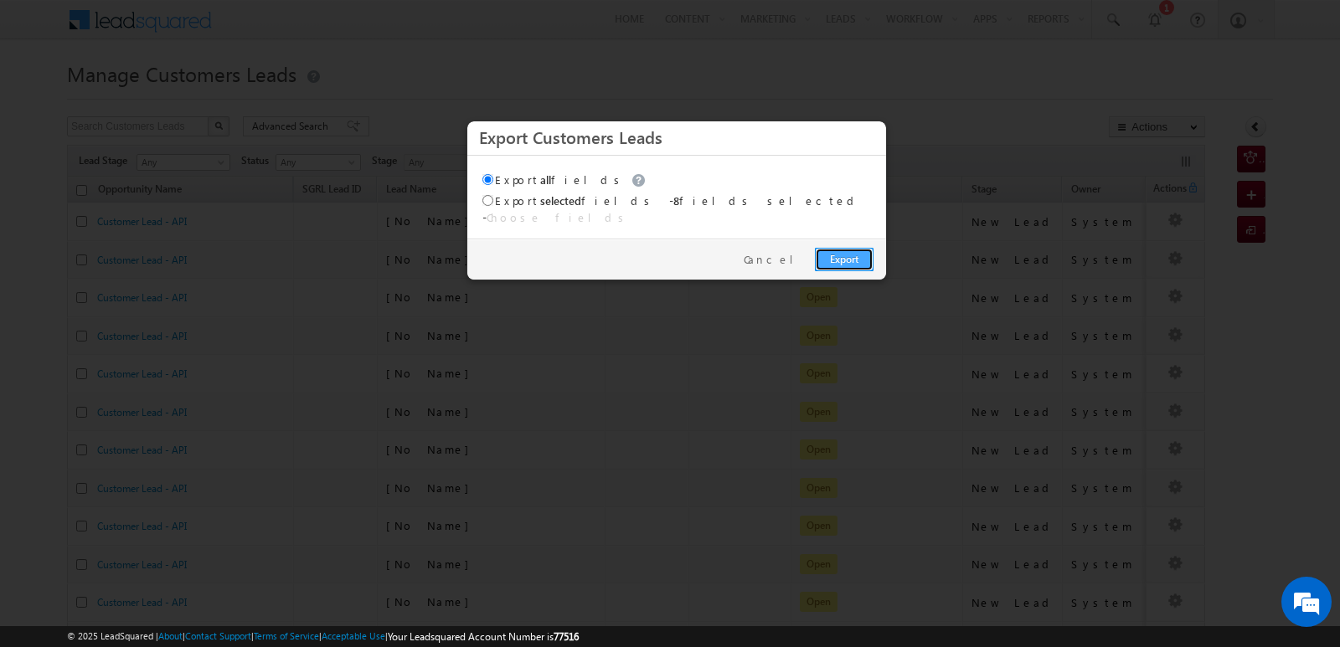
click at [843, 256] on link "Export" at bounding box center [844, 259] width 59 height 23
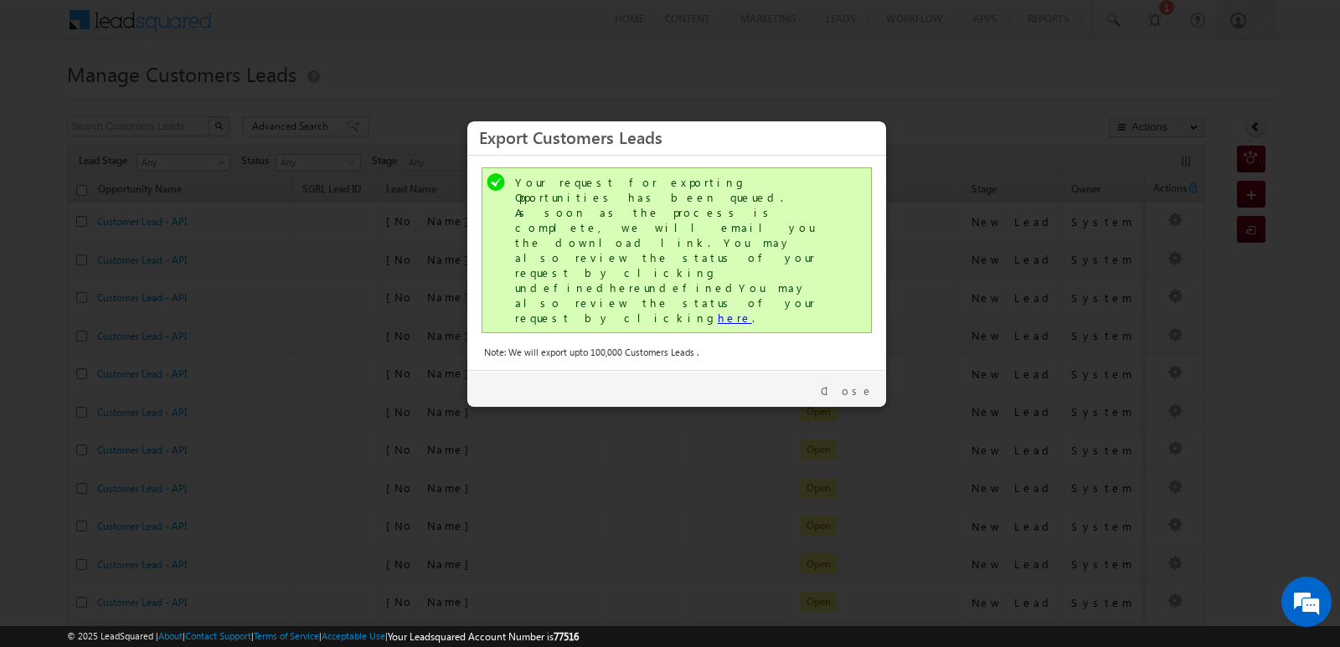
click at [718, 311] on link "here" at bounding box center [735, 318] width 34 height 14
click at [860, 384] on link "Close" at bounding box center [847, 391] width 53 height 15
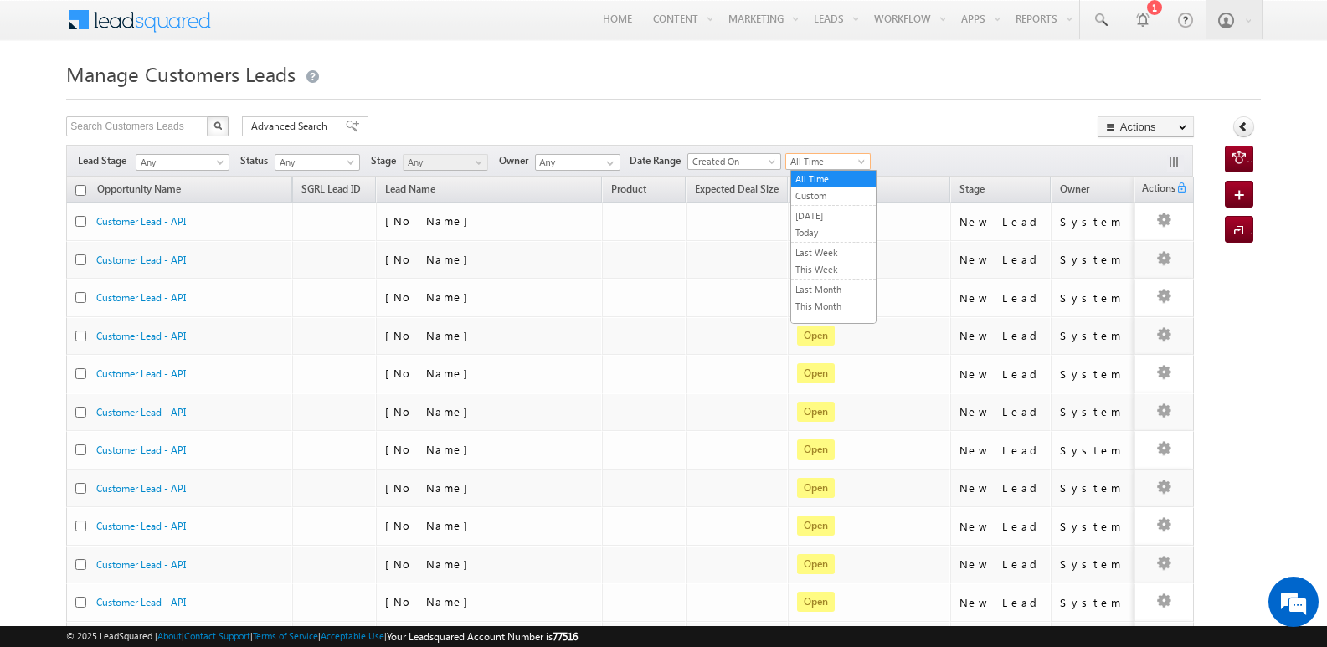
click at [820, 156] on span "All Time" at bounding box center [826, 161] width 80 height 15
click at [819, 230] on link "Today" at bounding box center [833, 232] width 85 height 15
click at [959, 159] on div "Lead Stage Any Any Activity Type Bank Mitra Leads Builders Leads Customers Lead…" at bounding box center [629, 161] width 1127 height 32
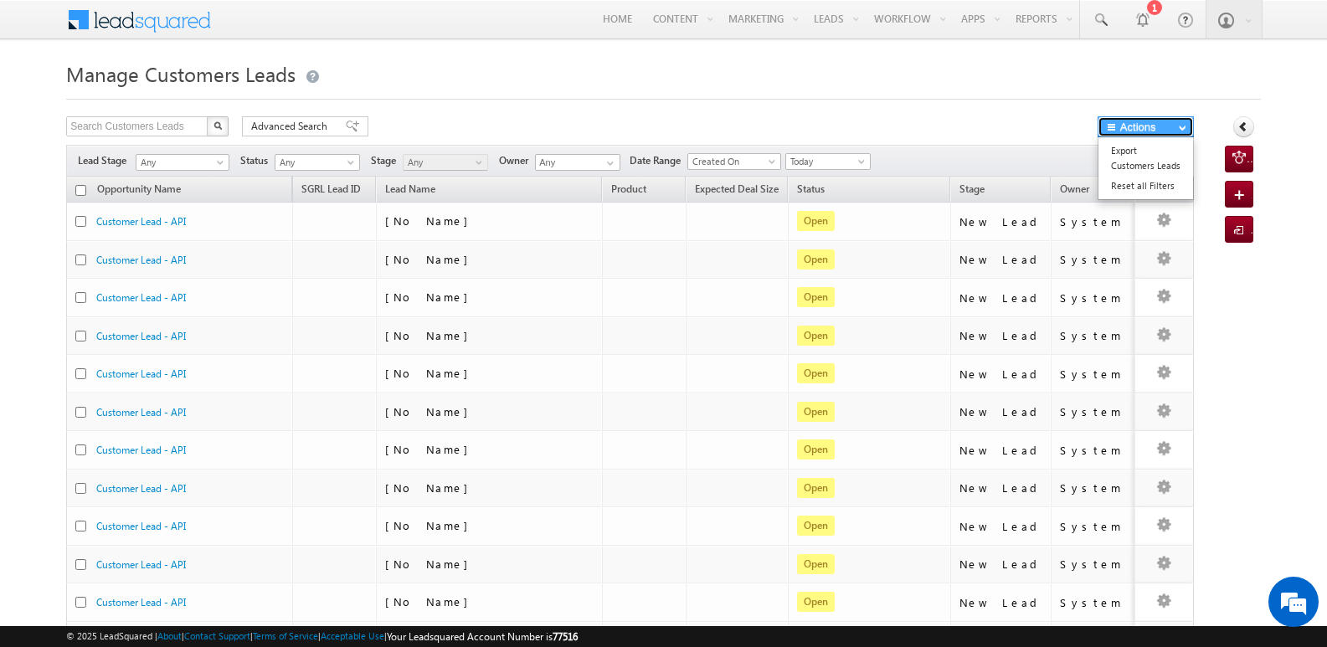
click at [1145, 124] on button "Actions" at bounding box center [1146, 126] width 96 height 21
click at [1135, 158] on link "Export Customers Leads" at bounding box center [1146, 158] width 95 height 35
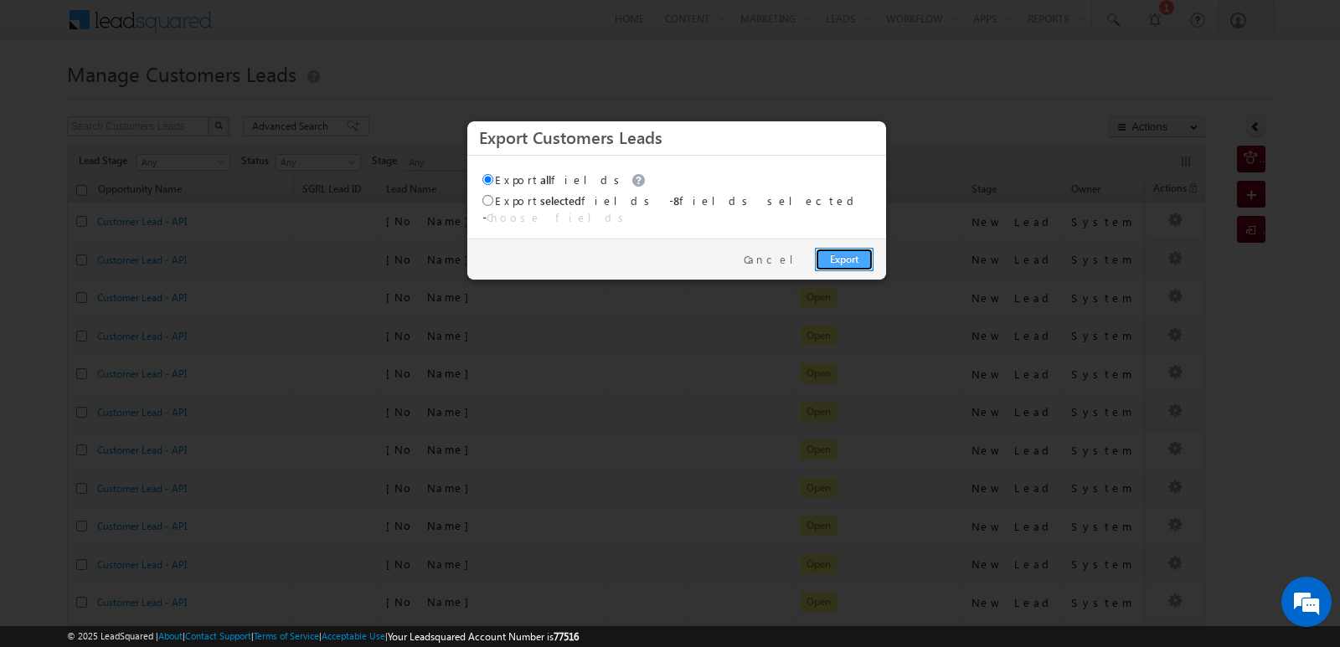
click at [850, 248] on link "Export" at bounding box center [844, 259] width 59 height 23
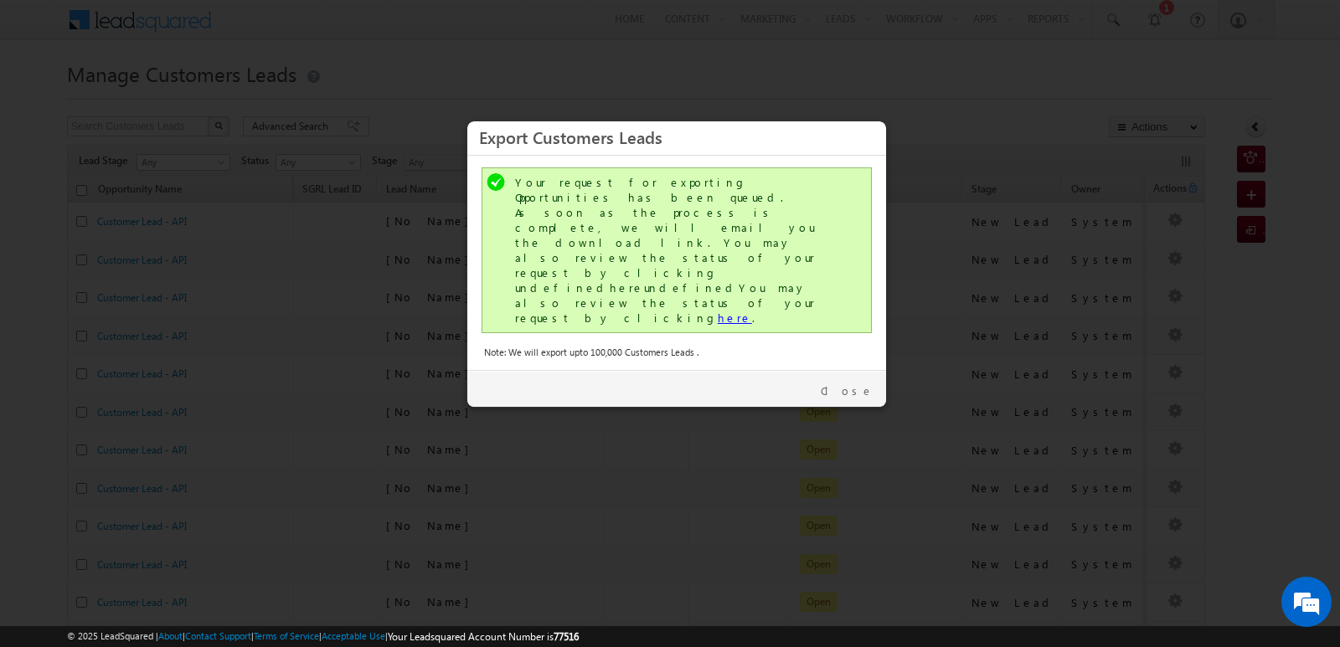
click at [718, 311] on link "here" at bounding box center [735, 318] width 34 height 14
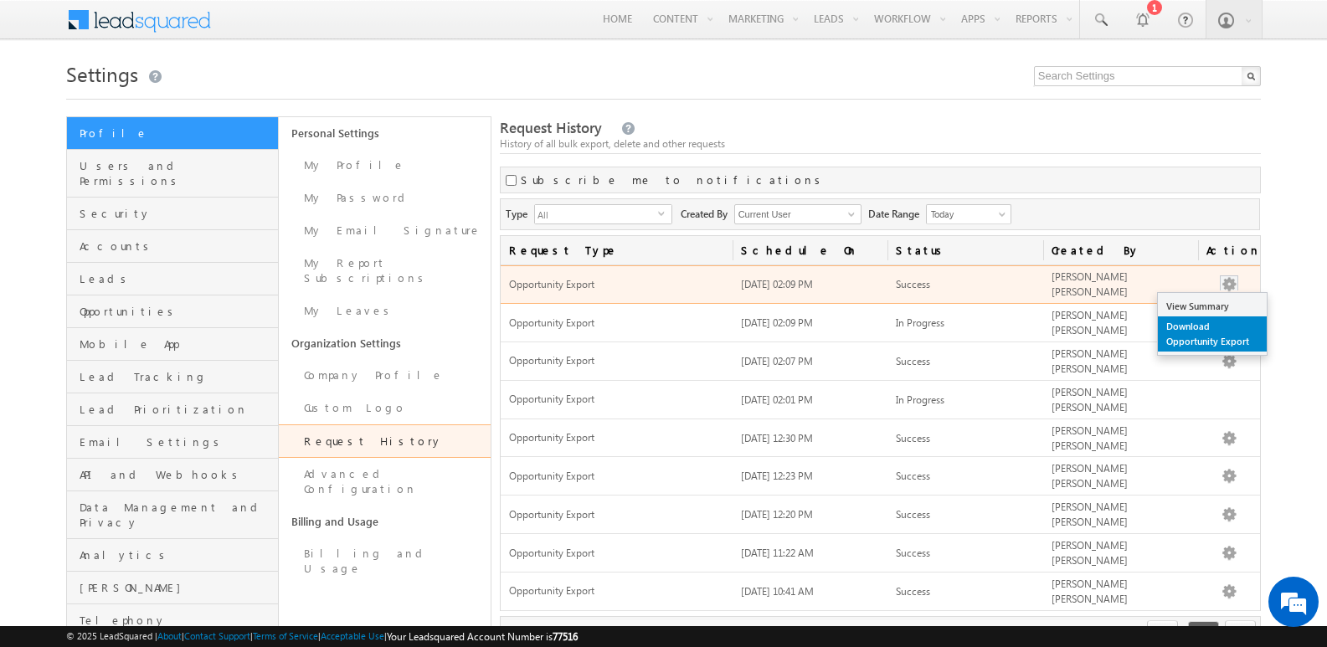
click at [1205, 334] on link "Download Opportunity Export" at bounding box center [1212, 334] width 109 height 35
